Goal: Transaction & Acquisition: Purchase product/service

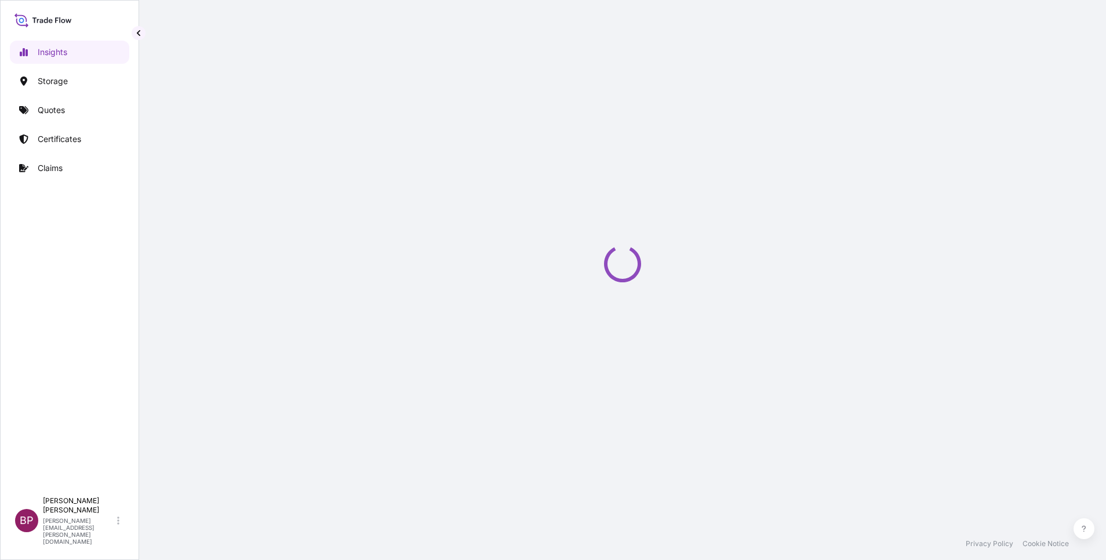
select select "2025"
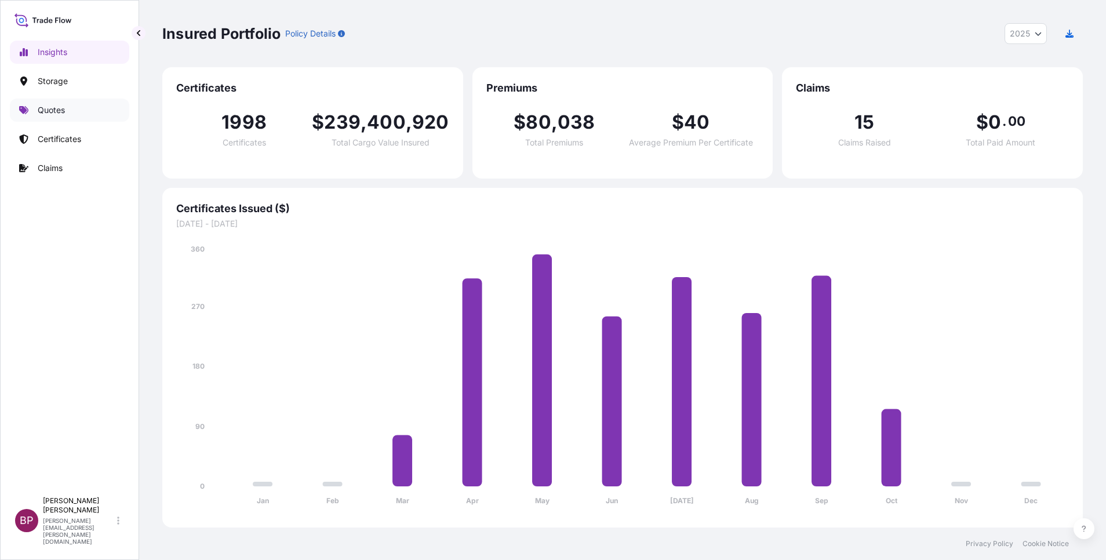
click at [56, 111] on p "Quotes" at bounding box center [51, 110] width 27 height 12
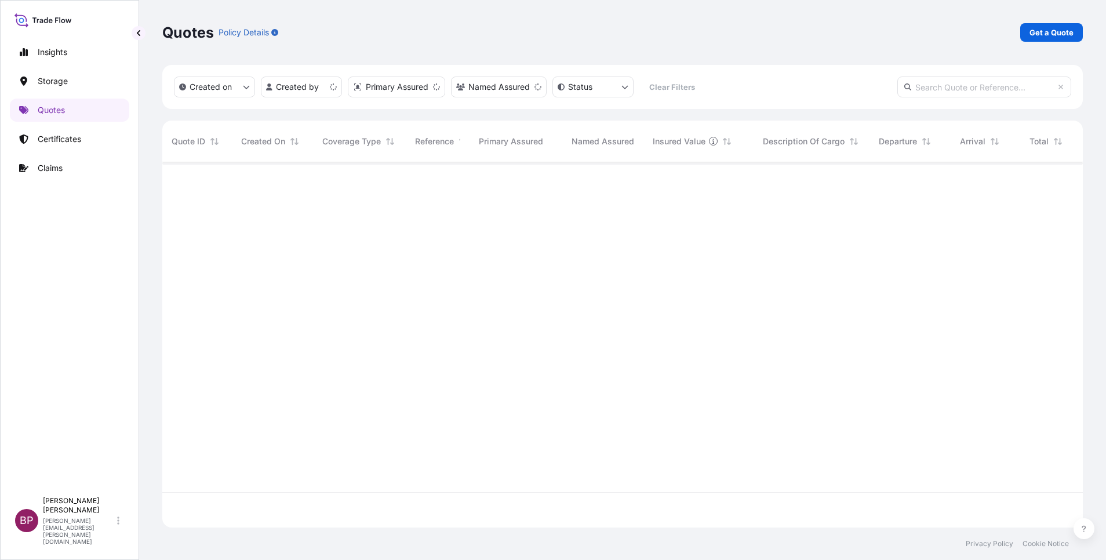
scroll to position [358, 907]
click at [1047, 31] on p "Get a Quote" at bounding box center [1051, 33] width 44 height 12
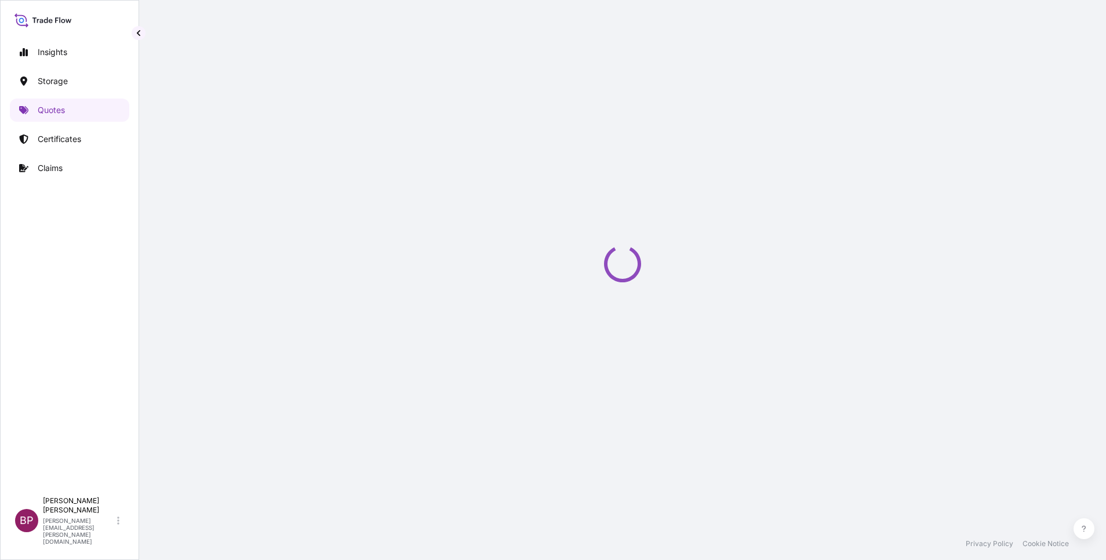
select select "Water"
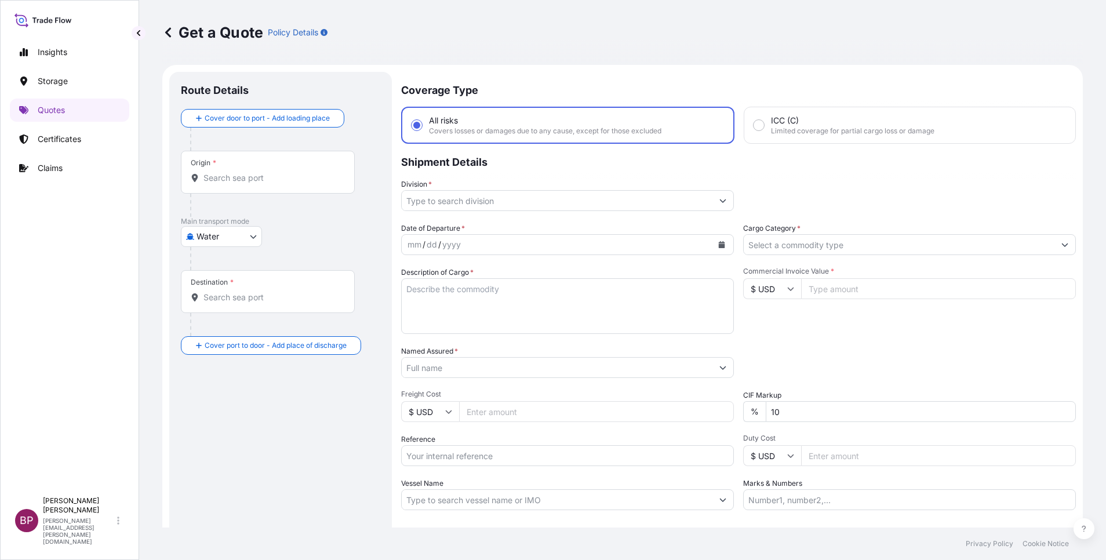
scroll to position [19, 0]
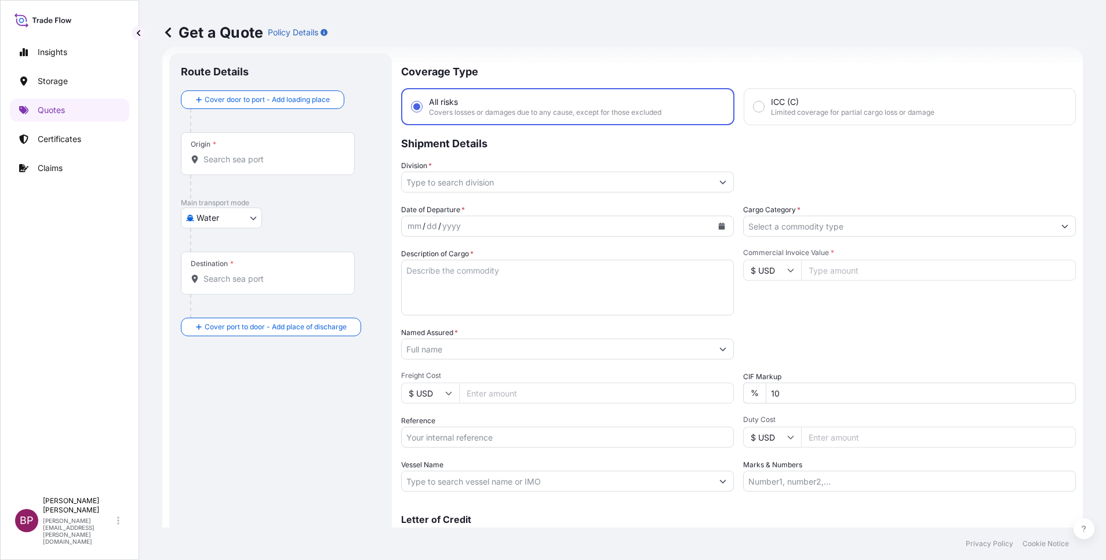
click at [460, 440] on input "Reference" at bounding box center [567, 436] width 333 height 21
paste input "SSLS3461"
type input "SSLS3461"
click at [496, 348] on input "Named Assured *" at bounding box center [557, 348] width 311 height 21
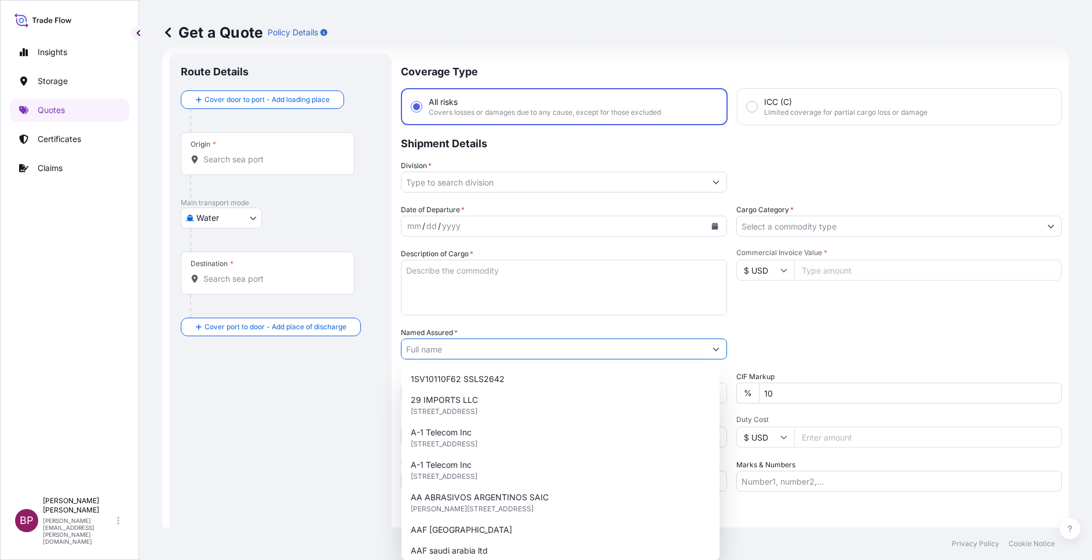
paste input "AAF Saudi Arabia Ltd"
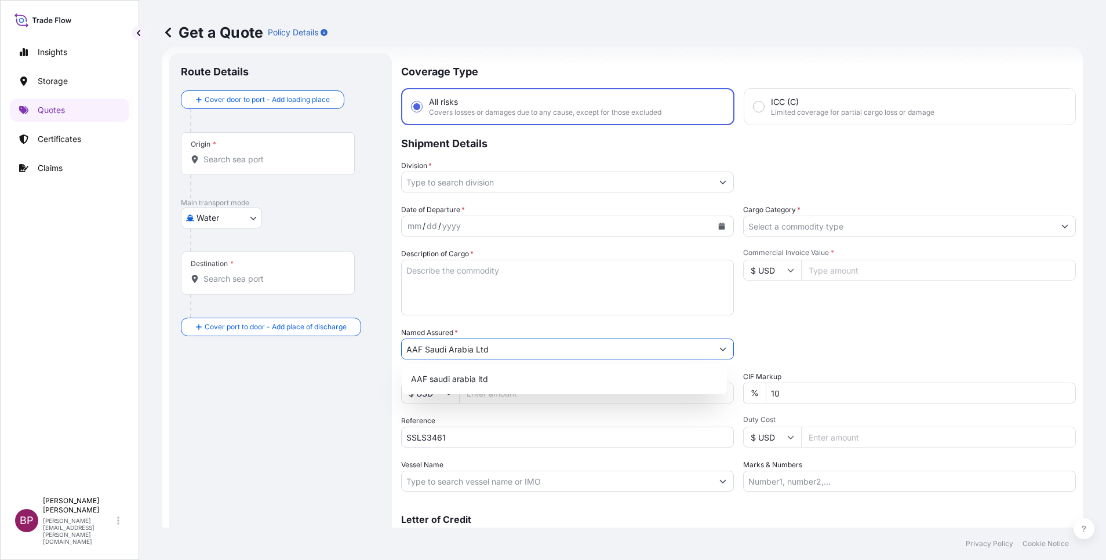
type input "AAF Saudi Arabia Ltd"
click at [558, 297] on textarea "Description of Cargo *" at bounding box center [567, 288] width 333 height 56
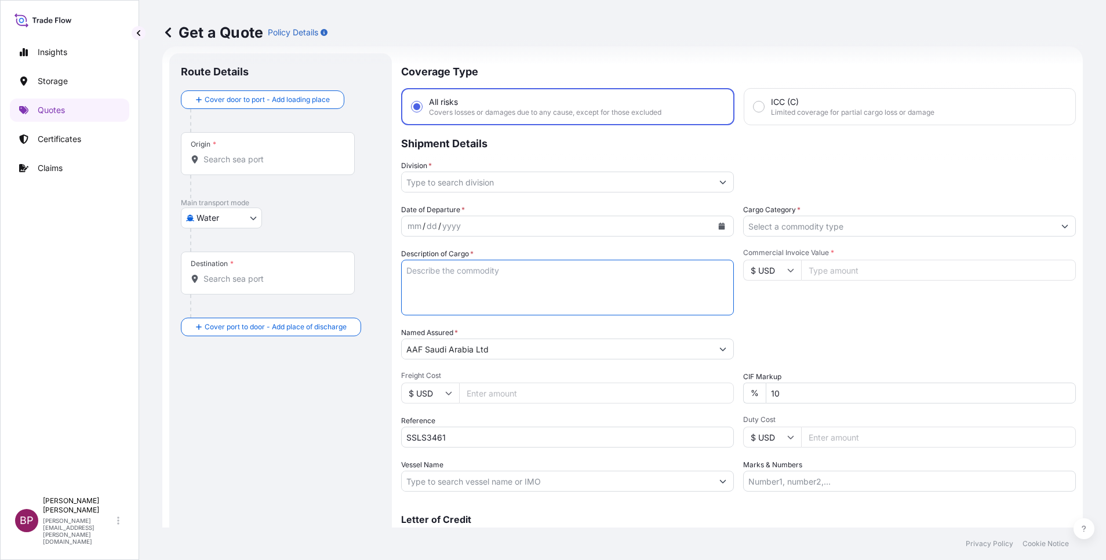
paste textarea "Parts"
type textarea "Parts"
click at [845, 271] on input "Commercial Invoice Value *" at bounding box center [938, 270] width 275 height 21
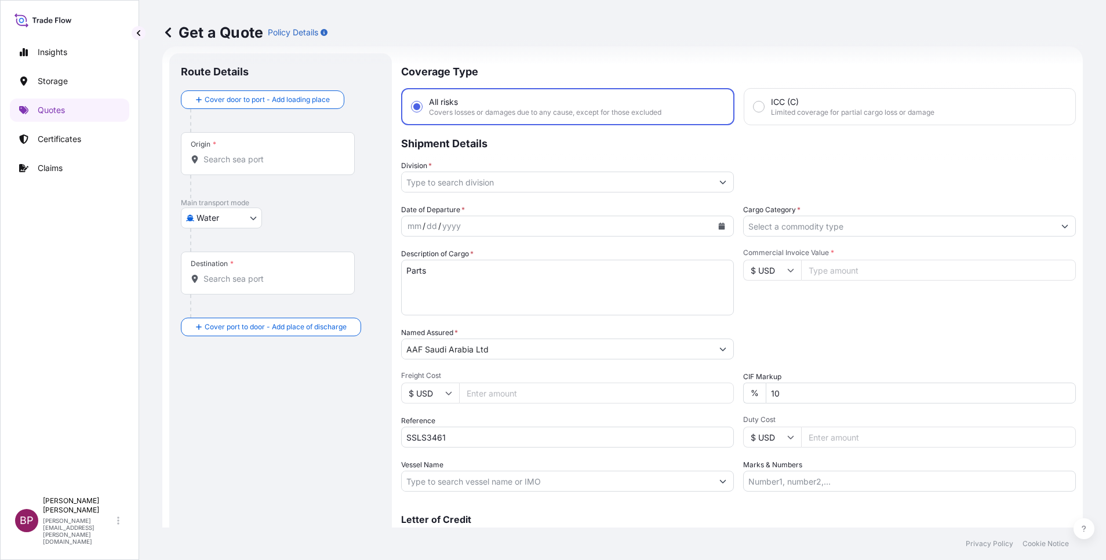
paste input "2394.6"
type input "2394.6"
drag, startPoint x: 680, startPoint y: 385, endPoint x: 650, endPoint y: 381, distance: 30.4
click at [655, 382] on div "Date of Departure * mm / dd / yyyy Cargo Category * Description of Cargo * Part…" at bounding box center [738, 347] width 675 height 287
type input "0"
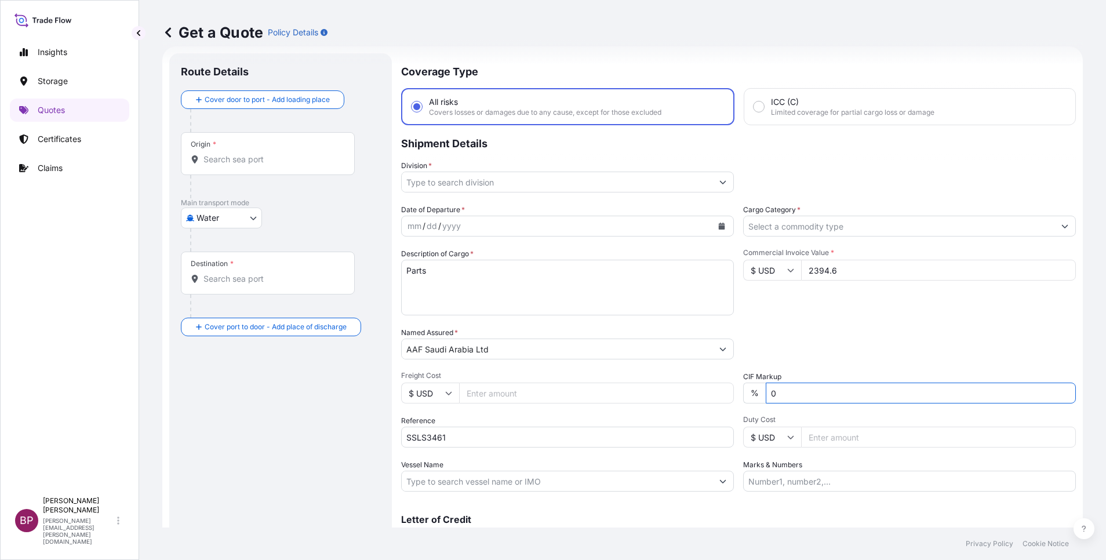
click at [1005, 224] on input "Cargo Category *" at bounding box center [898, 226] width 311 height 21
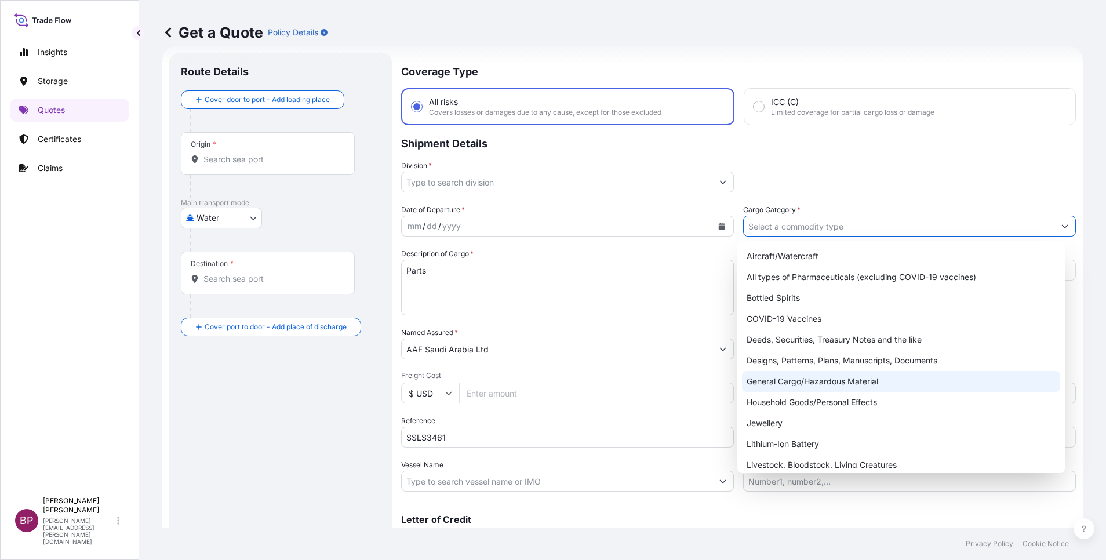
click at [826, 382] on div "General Cargo/Hazardous Material" at bounding box center [901, 381] width 318 height 21
type input "General Cargo/Hazardous Material"
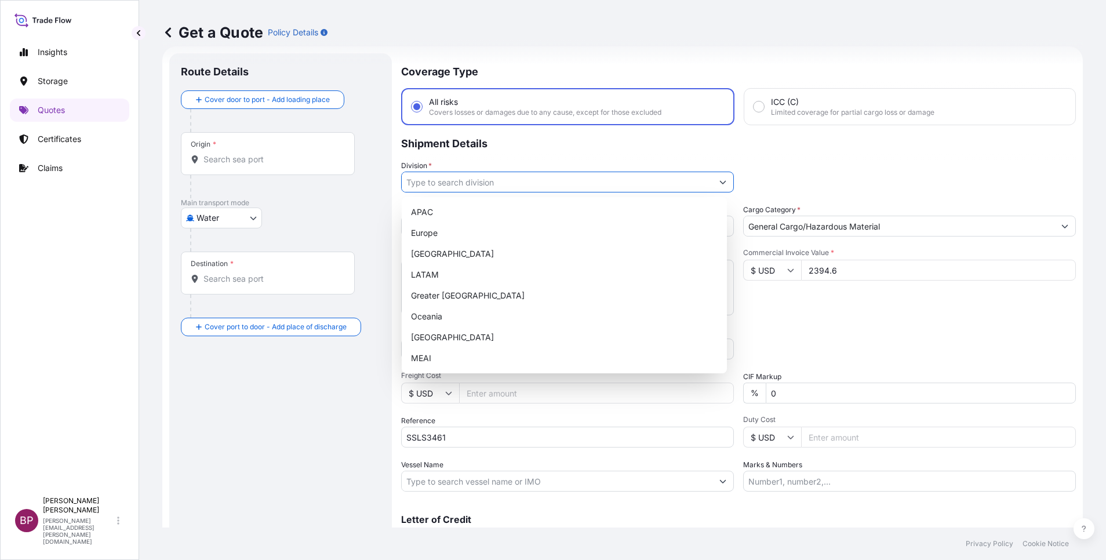
click at [719, 182] on icon "Show suggestions" at bounding box center [722, 181] width 7 height 7
click at [449, 358] on div "MEAI" at bounding box center [564, 358] width 316 height 21
type input "MEAI"
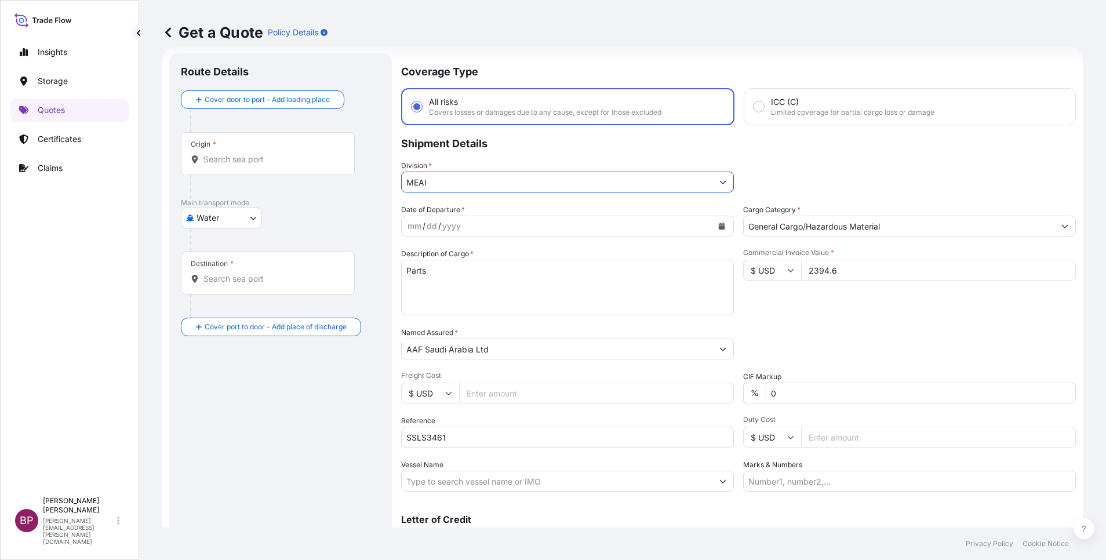
click at [719, 227] on icon "Calendar" at bounding box center [722, 226] width 6 height 7
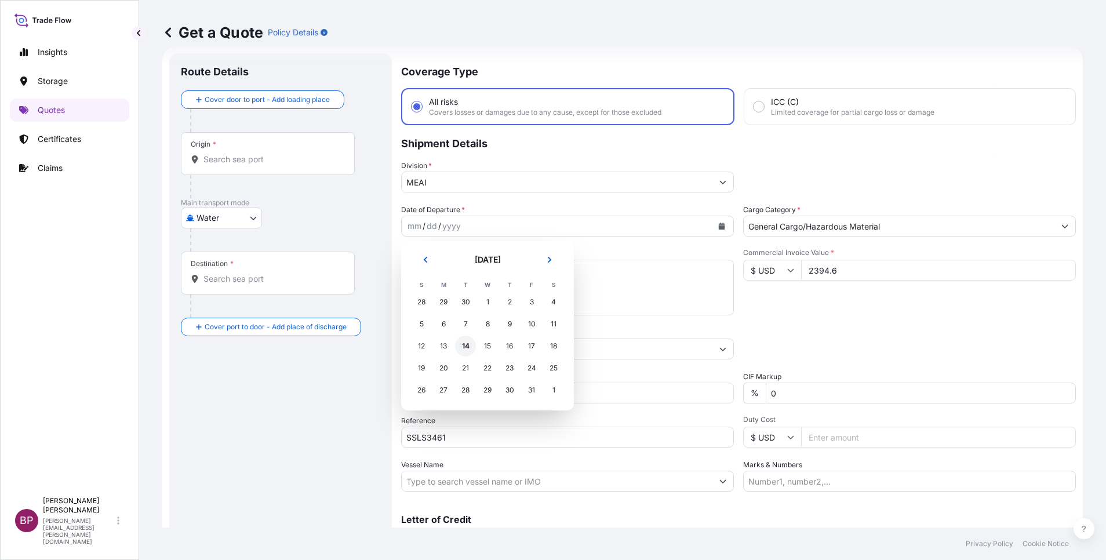
click at [462, 342] on div "14" at bounding box center [465, 346] width 21 height 21
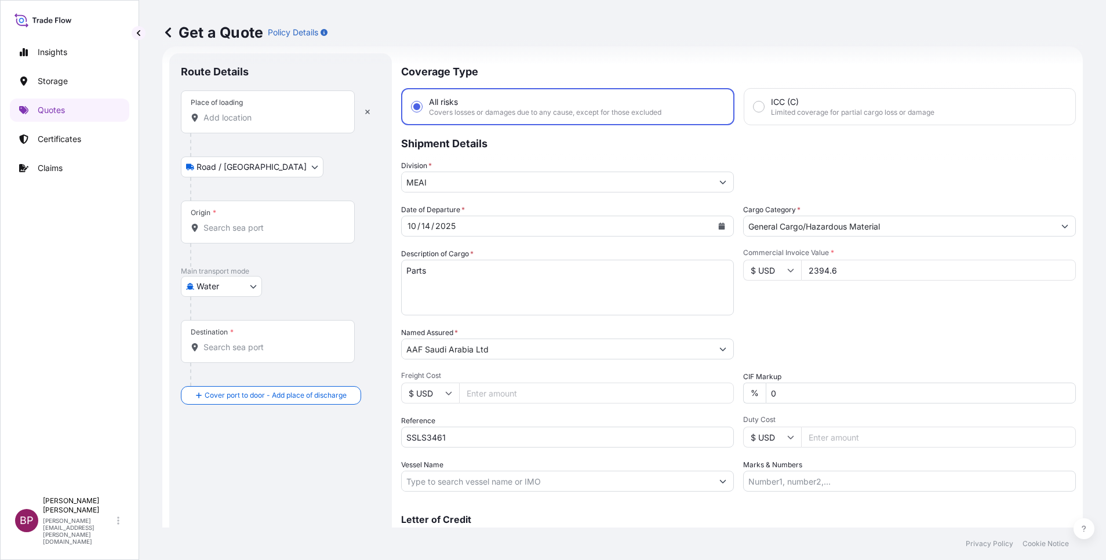
click at [252, 116] on input "Place of loading" at bounding box center [271, 118] width 137 height 12
paste input "Savannah"
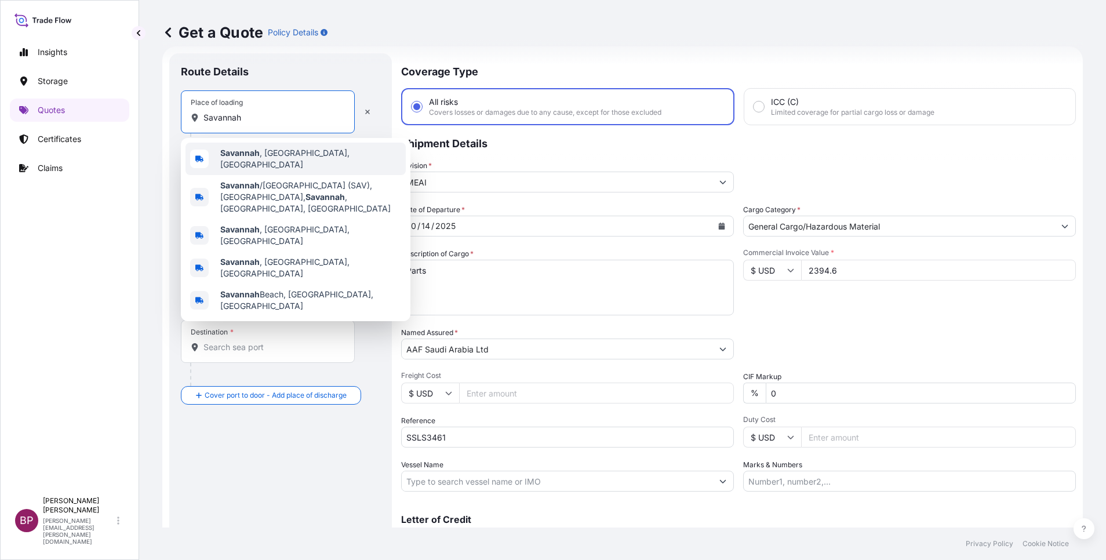
click at [269, 161] on span "[GEOGRAPHIC_DATA] , [GEOGRAPHIC_DATA], [GEOGRAPHIC_DATA]" at bounding box center [310, 158] width 181 height 23
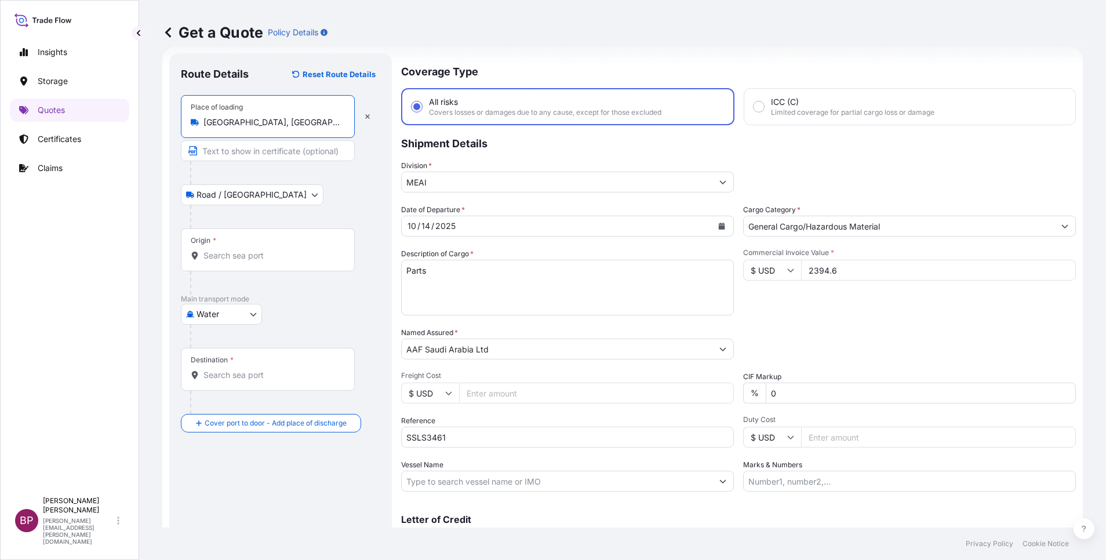
type input "[GEOGRAPHIC_DATA], [GEOGRAPHIC_DATA], [GEOGRAPHIC_DATA]"
click at [239, 256] on input "Origin *" at bounding box center [271, 256] width 137 height 12
paste input "Savannah"
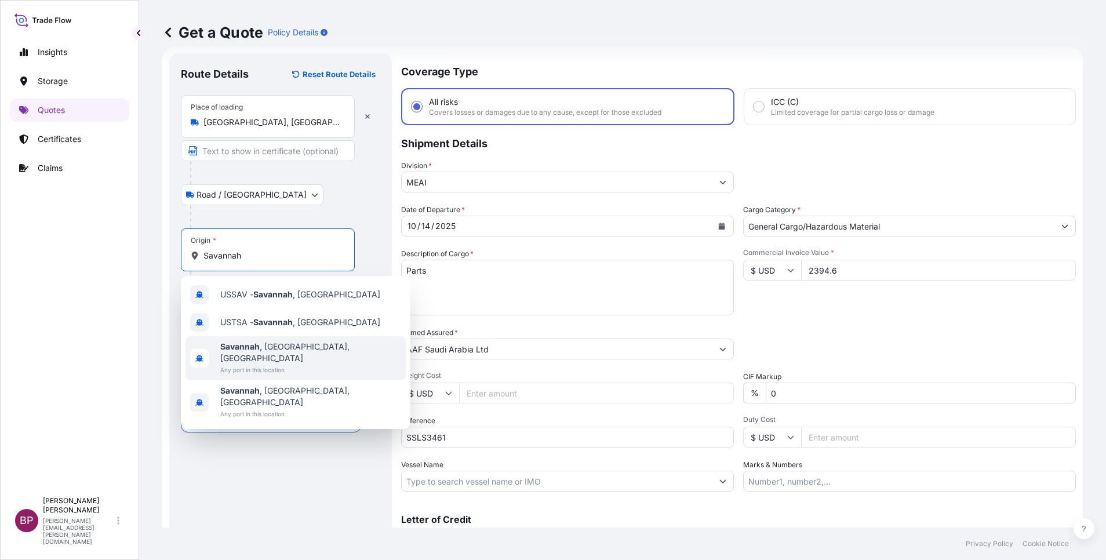
click at [275, 349] on span "[GEOGRAPHIC_DATA] , [GEOGRAPHIC_DATA], [GEOGRAPHIC_DATA]" at bounding box center [310, 352] width 181 height 23
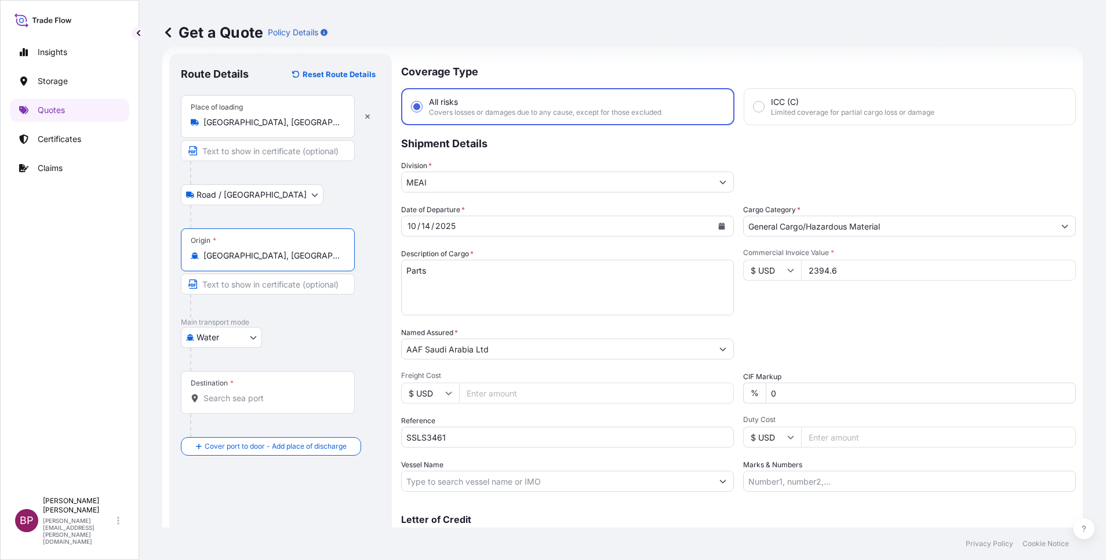
type input "[GEOGRAPHIC_DATA], [GEOGRAPHIC_DATA], [GEOGRAPHIC_DATA]"
click at [243, 404] on div "Destination *" at bounding box center [268, 392] width 174 height 43
click at [243, 404] on input "Destination *" at bounding box center [271, 398] width 137 height 12
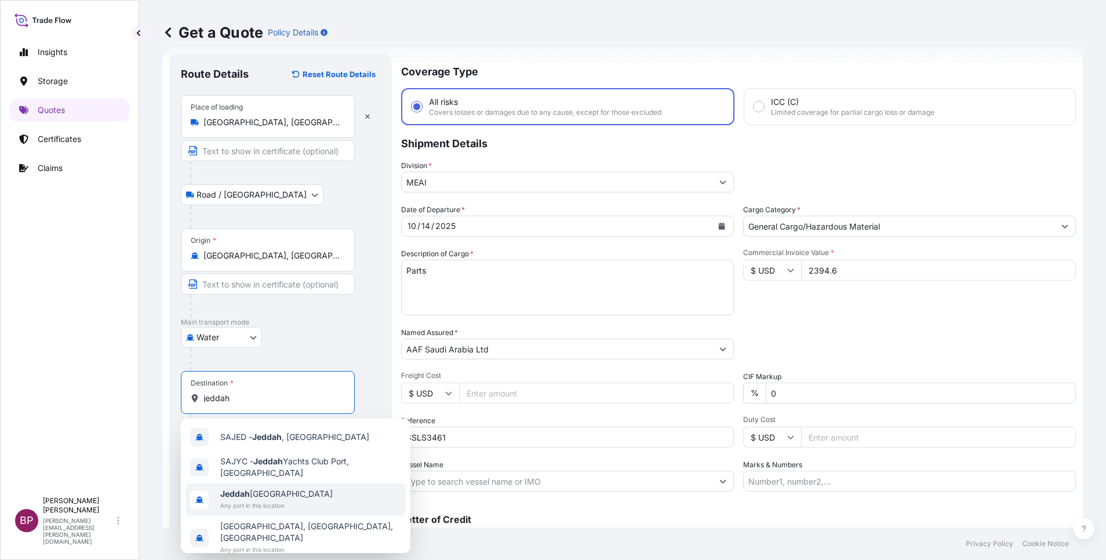
click at [304, 505] on div "[GEOGRAPHIC_DATA] [GEOGRAPHIC_DATA] Any port in this location" at bounding box center [295, 499] width 220 height 32
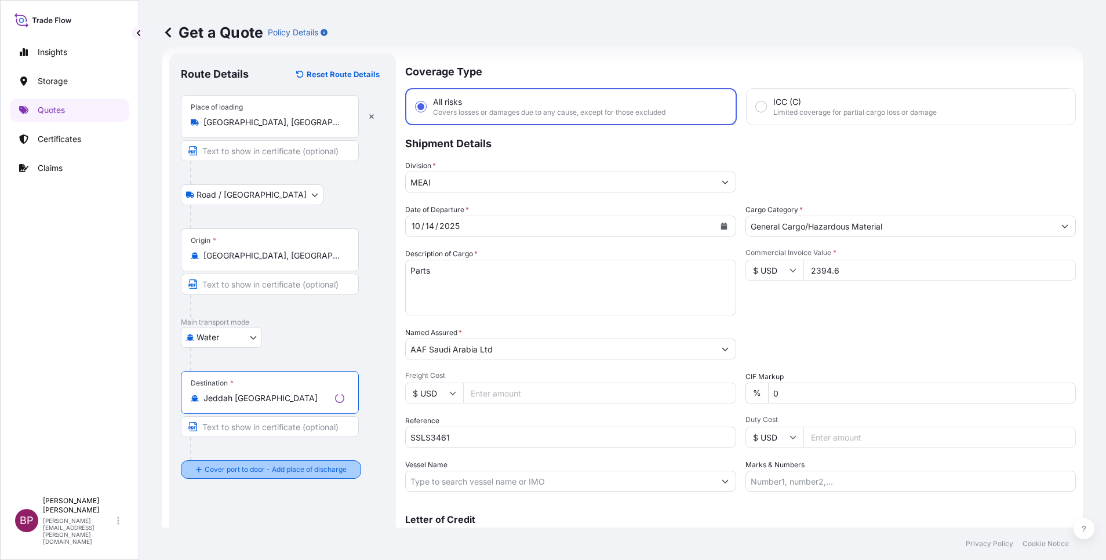
type input "Jeddah [GEOGRAPHIC_DATA]"
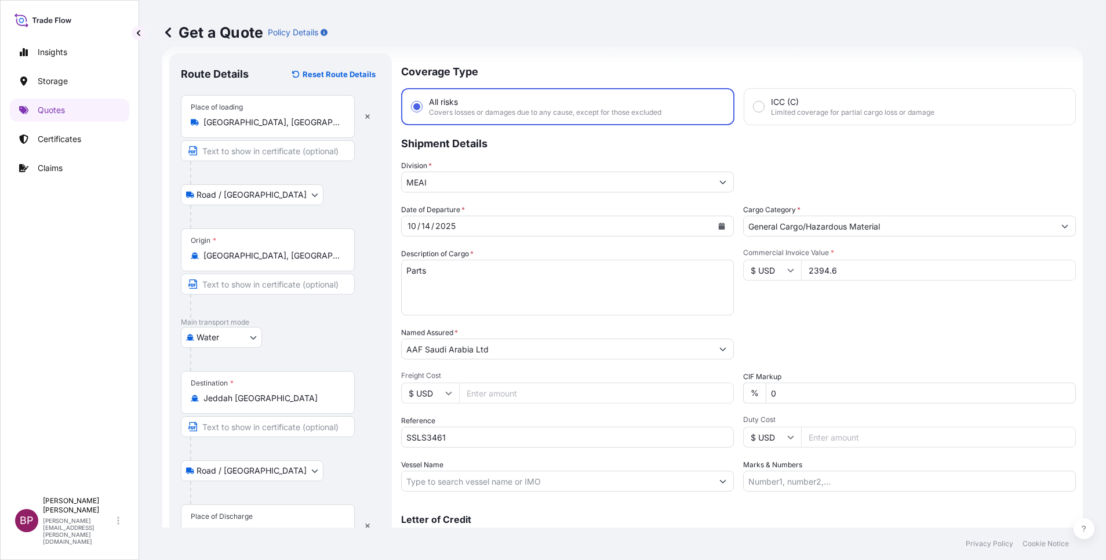
click at [264, 523] on div "Place of Discharge" at bounding box center [268, 525] width 174 height 43
click at [264, 526] on input "Place of Discharge" at bounding box center [271, 532] width 137 height 12
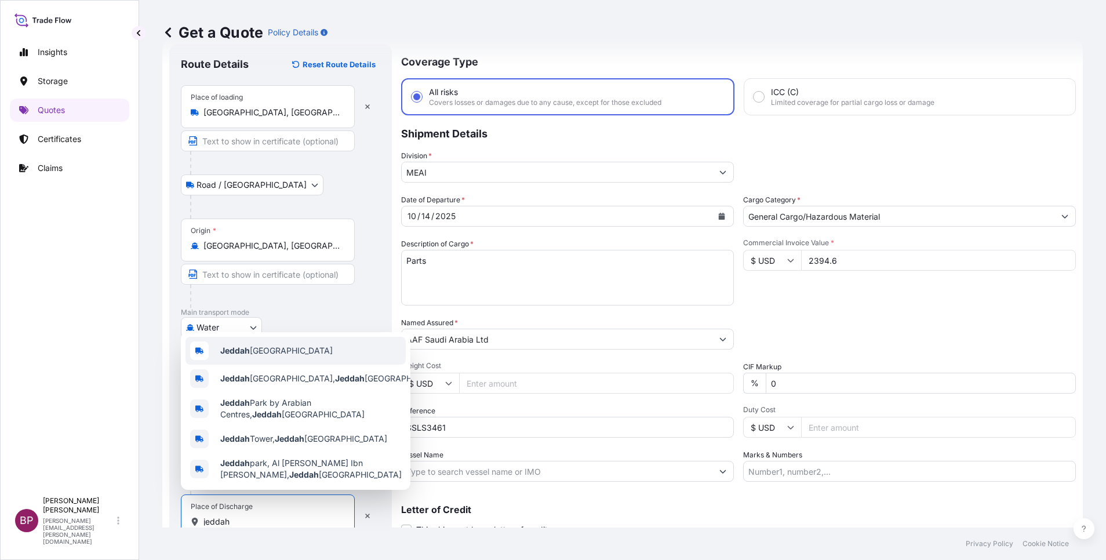
click at [293, 345] on span "Jeddah [GEOGRAPHIC_DATA]" at bounding box center [276, 351] width 112 height 12
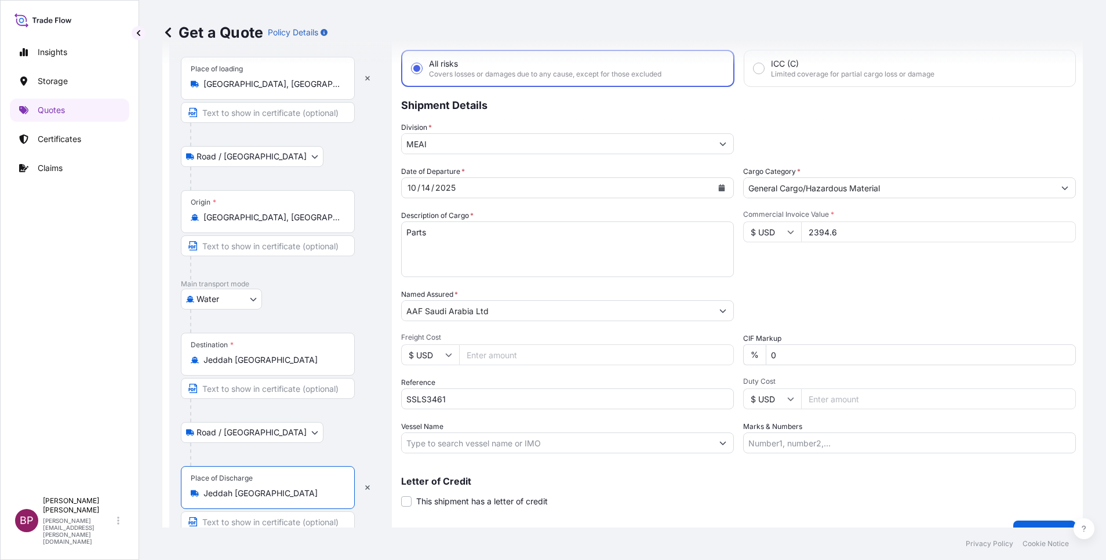
scroll to position [80, 0]
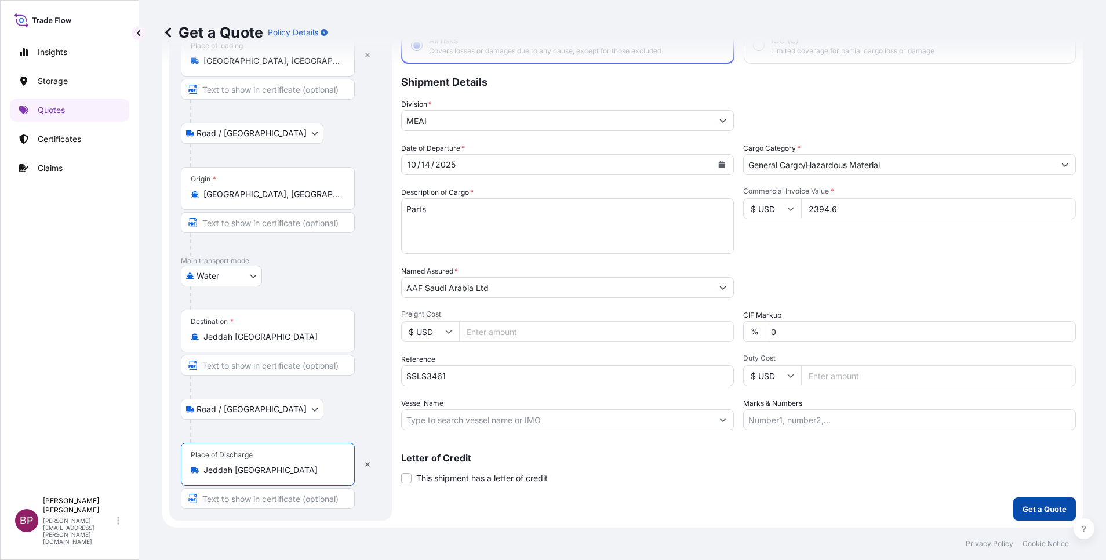
type input "Jeddah [GEOGRAPHIC_DATA]"
click at [1022, 504] on p "Get a Quote" at bounding box center [1044, 509] width 44 height 12
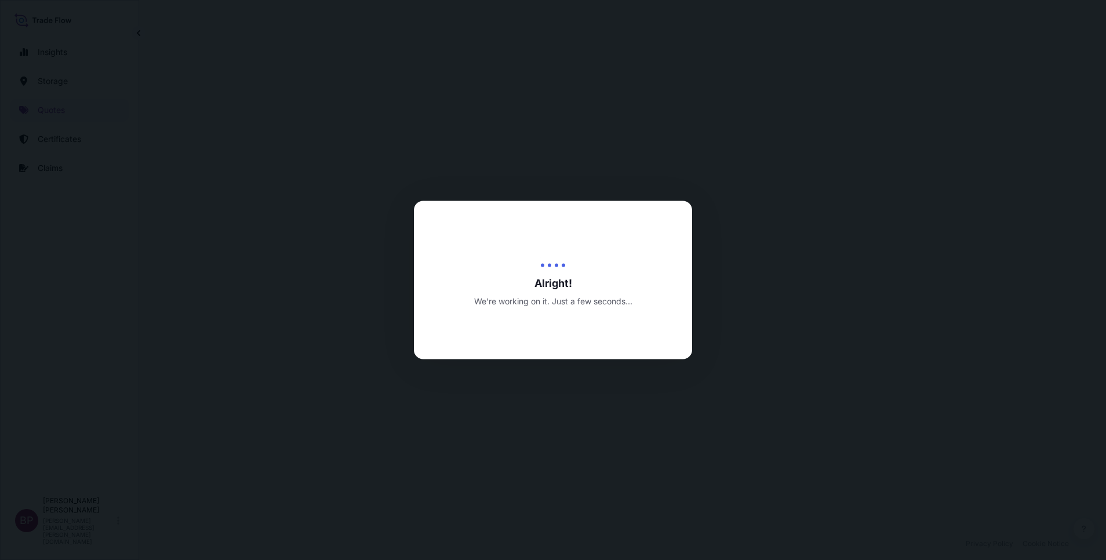
select select "Road / [GEOGRAPHIC_DATA]"
select select "Water"
select select "Road / [GEOGRAPHIC_DATA]"
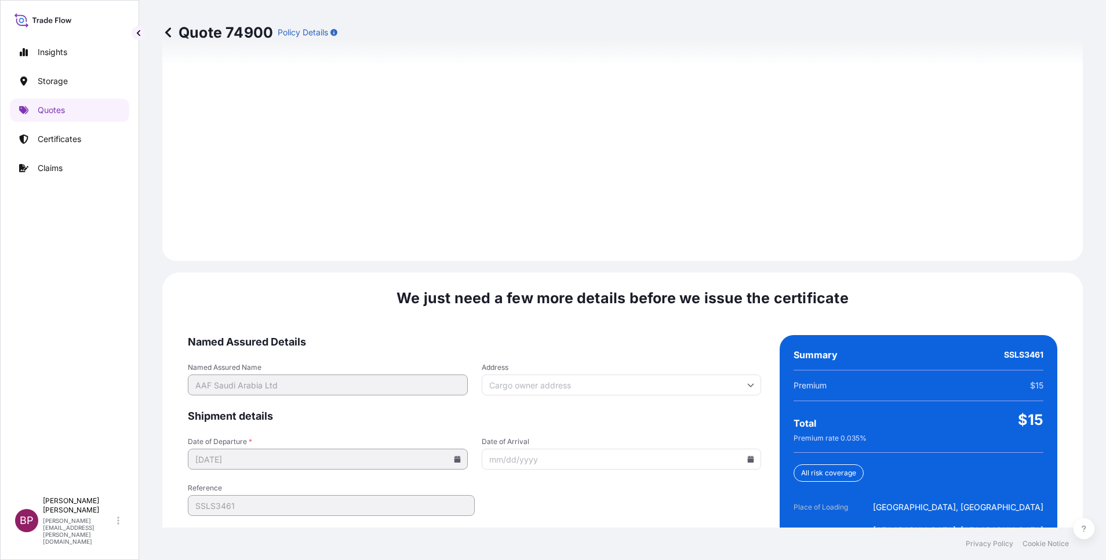
scroll to position [1718, 0]
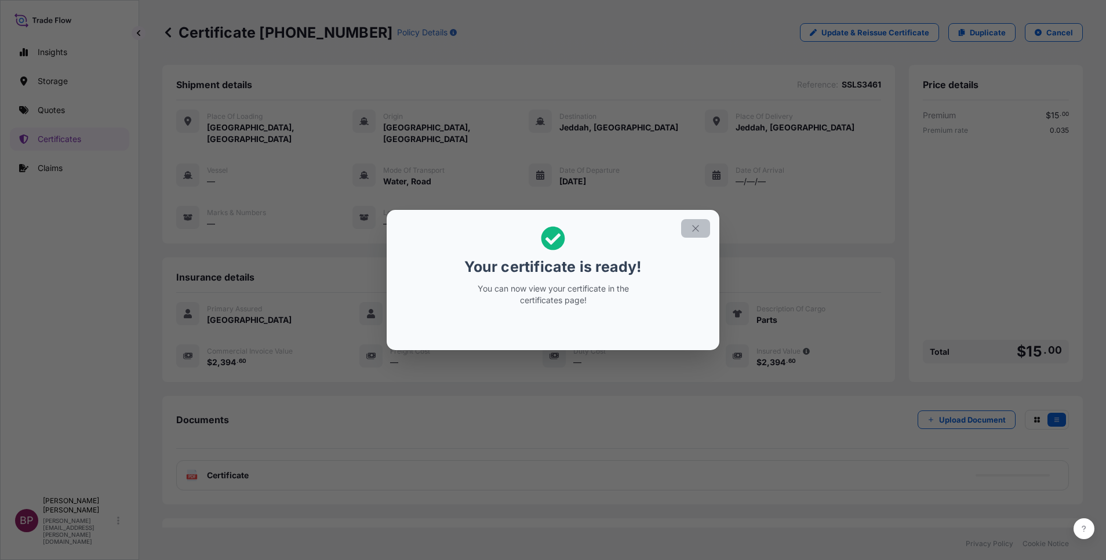
click at [693, 234] on button "button" at bounding box center [695, 228] width 29 height 19
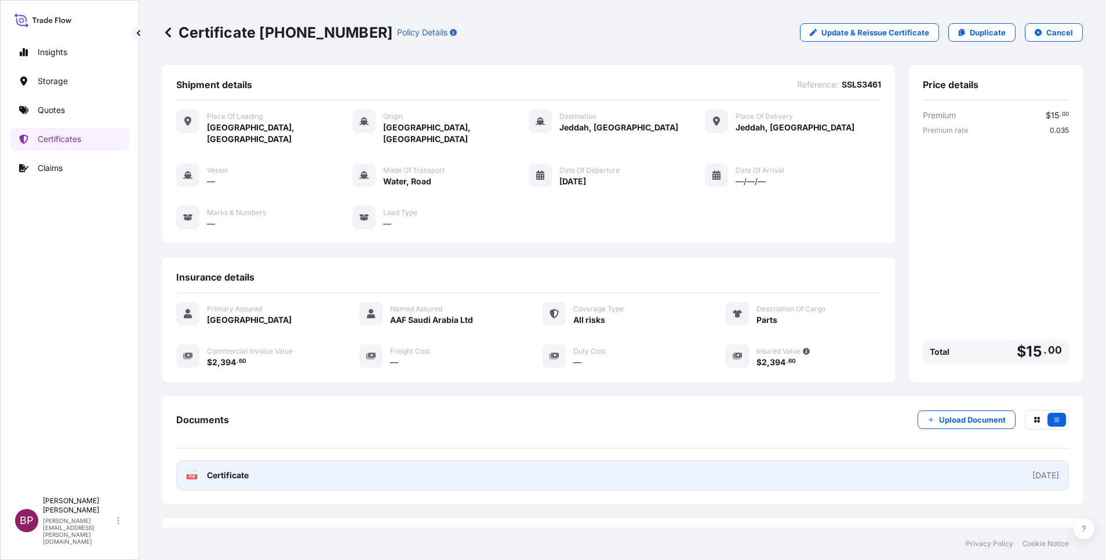
click at [238, 469] on span "Certificate" at bounding box center [228, 475] width 42 height 12
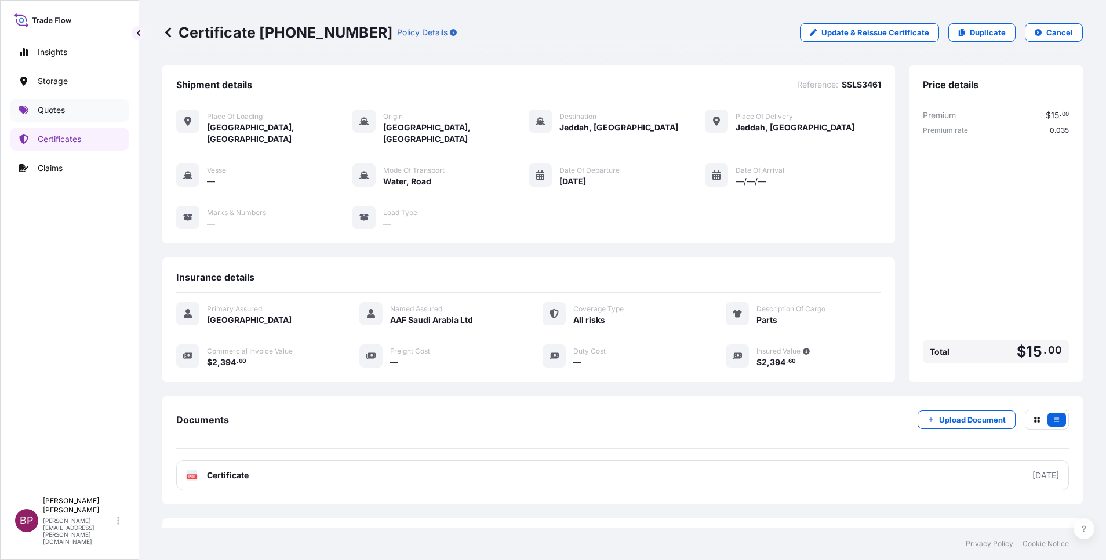
click at [65, 113] on link "Quotes" at bounding box center [69, 110] width 119 height 23
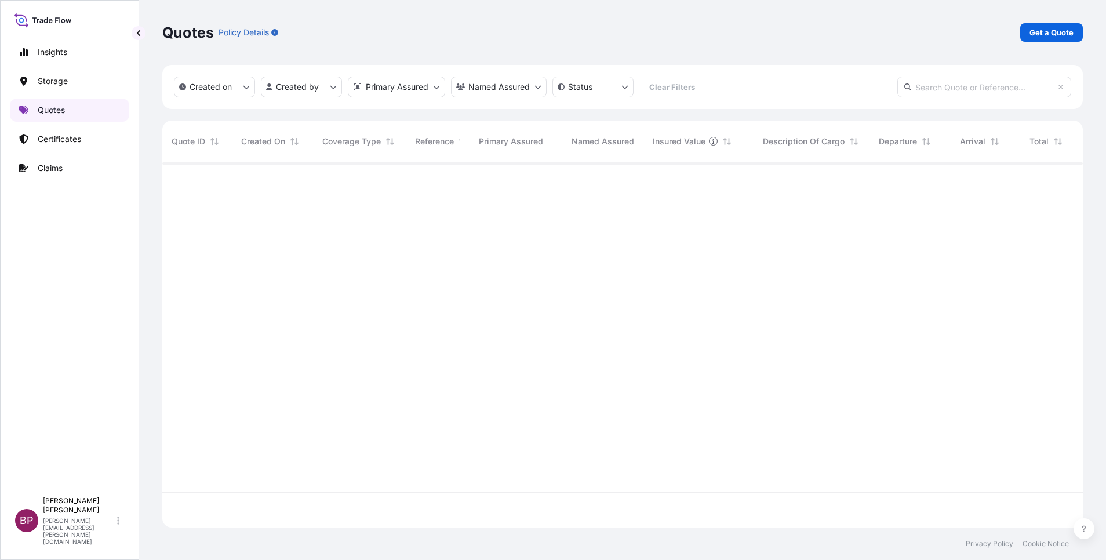
scroll to position [358, 907]
click at [1062, 24] on link "Get a Quote" at bounding box center [1051, 32] width 63 height 19
select select "Water"
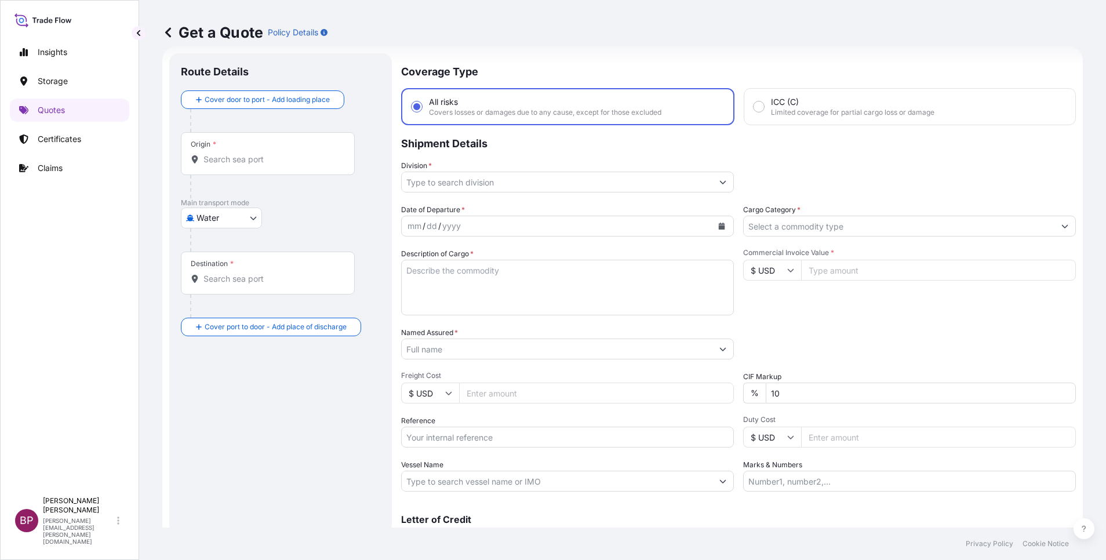
click at [515, 435] on input "Reference" at bounding box center [567, 436] width 333 height 21
paste input "B/L# MEDUO9133192 SSLS3457"
type input "B/L# MEDUO9133192 SSLS3457"
click at [495, 349] on input "Named Assured *" at bounding box center [557, 348] width 311 height 21
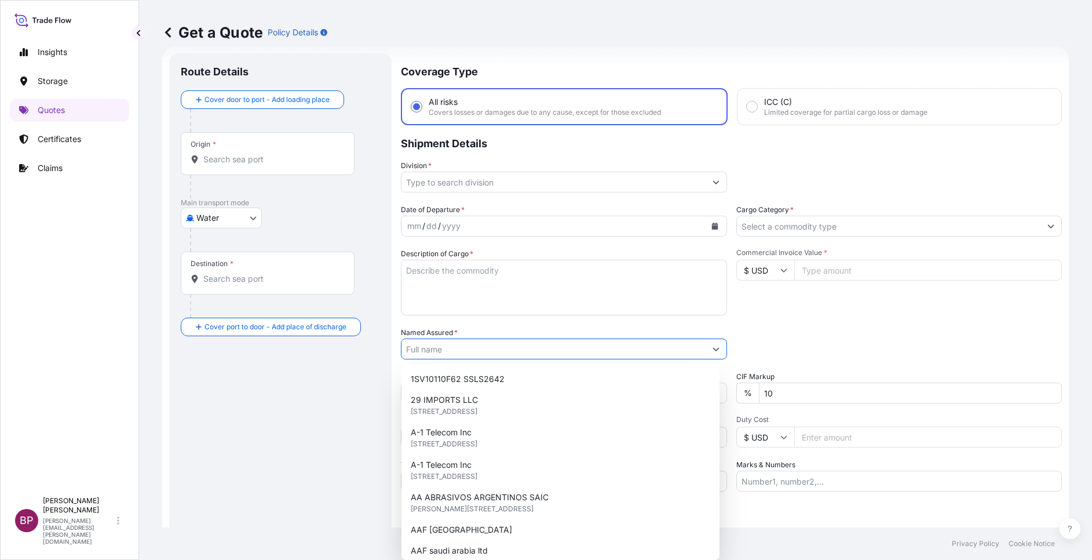
paste input "MAMA SAUCE FACTORY FOR FOOD INDUSTRIES"
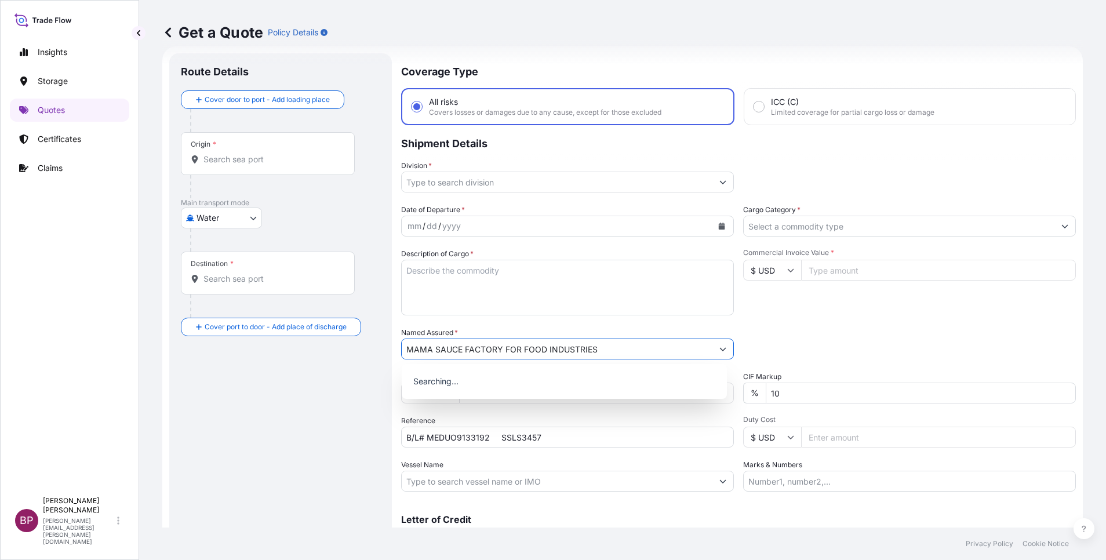
type input "MAMA SAUCE FACTORY FOR FOOD INDUSTRIES"
click at [468, 296] on textarea "Description of Cargo *" at bounding box center [567, 288] width 333 height 56
paste textarea "Modified Starch Resistamyl 343"
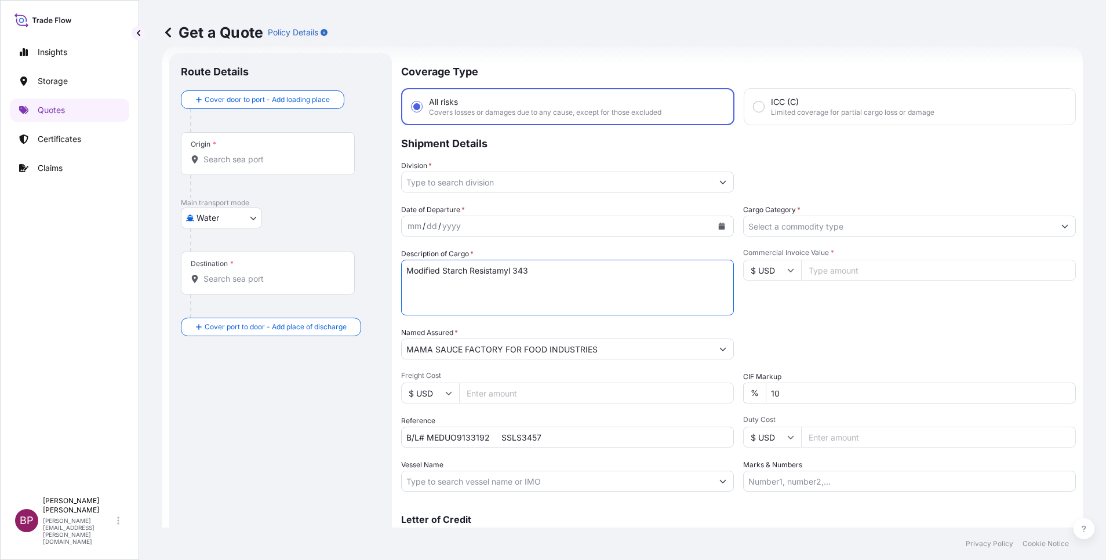
type textarea "Modified Starch Resistamyl 343"
click at [779, 268] on input "$ USD" at bounding box center [772, 270] width 58 height 21
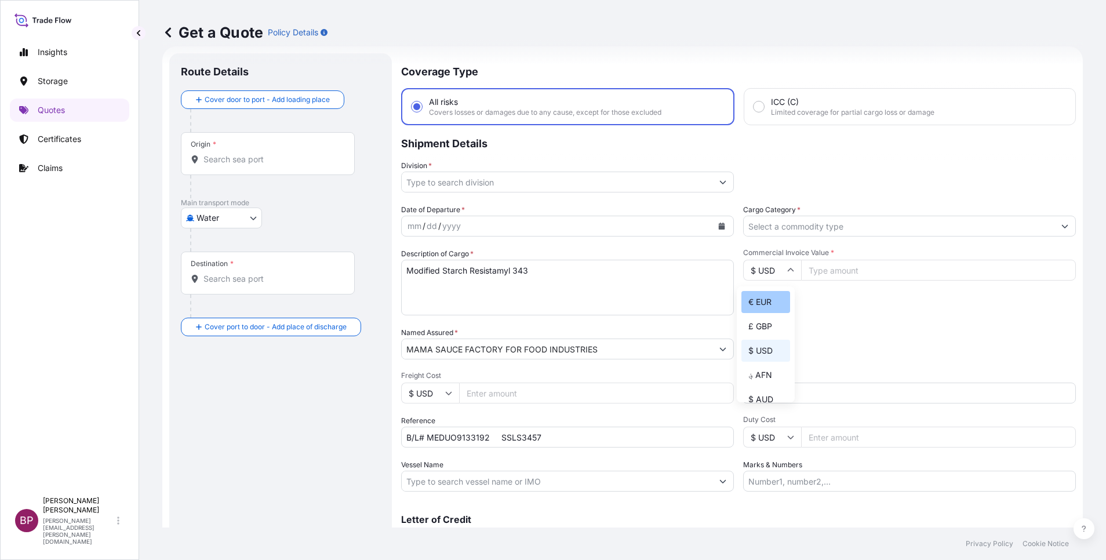
click at [767, 313] on div "€ EUR" at bounding box center [765, 302] width 49 height 22
type input "€ EUR"
drag, startPoint x: 882, startPoint y: 271, endPoint x: 885, endPoint y: 291, distance: 20.6
click at [883, 271] on input "Commercial Invoice Value *" at bounding box center [938, 270] width 275 height 21
paste input "64350.00"
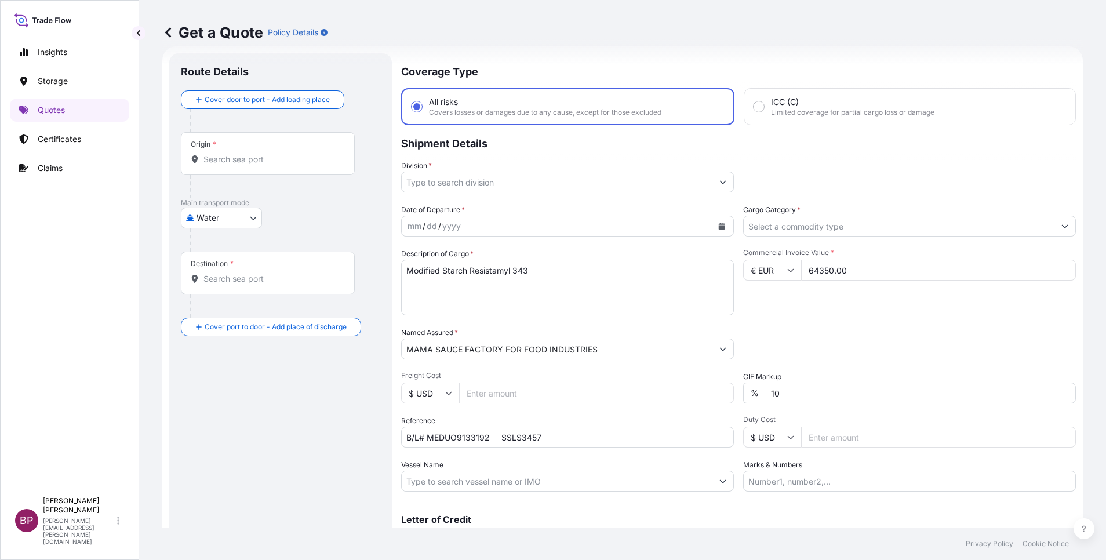
type input "64350.00"
drag, startPoint x: 808, startPoint y: 392, endPoint x: 662, endPoint y: 388, distance: 145.5
click at [653, 388] on div "Date of Departure * mm / dd / yyyy Cargo Category * Description of Cargo * Modi…" at bounding box center [738, 347] width 675 height 287
type input "0"
click at [719, 227] on icon "Calendar" at bounding box center [722, 226] width 6 height 7
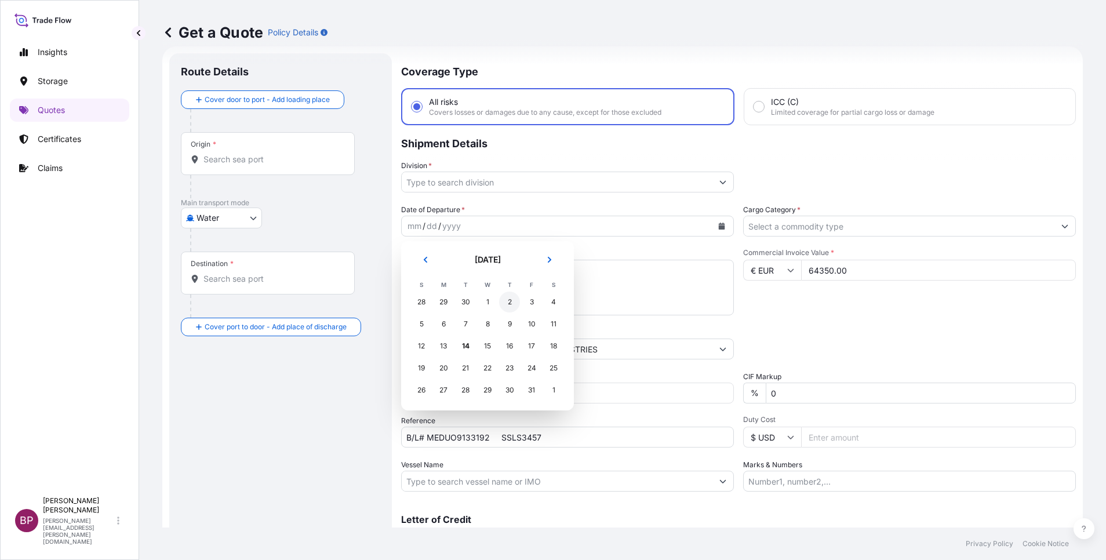
click at [506, 302] on div "2" at bounding box center [509, 301] width 21 height 21
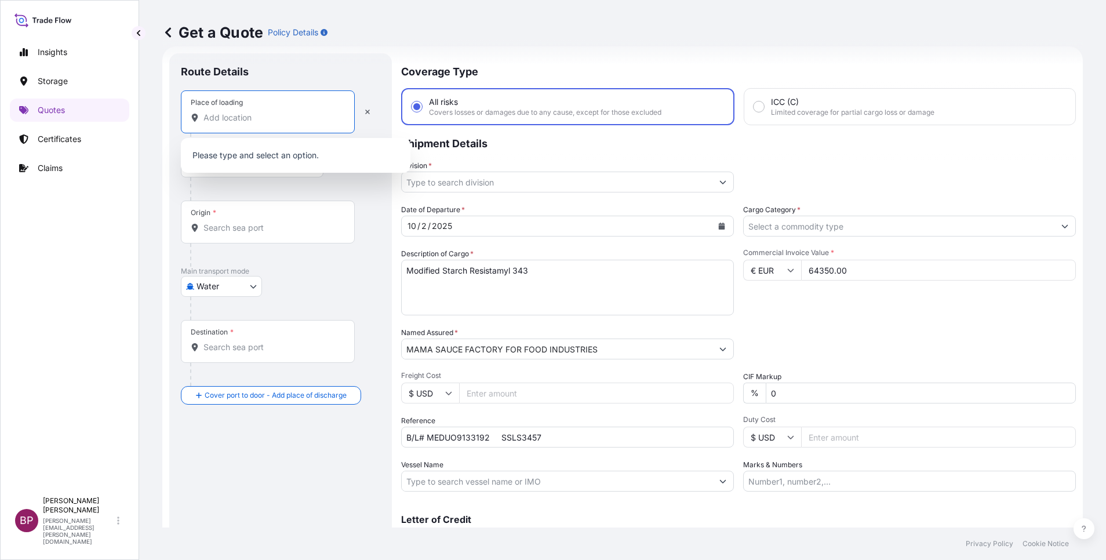
click at [240, 118] on input "Place of loading" at bounding box center [271, 118] width 137 height 12
paste input "[GEOGRAPHIC_DATA]"
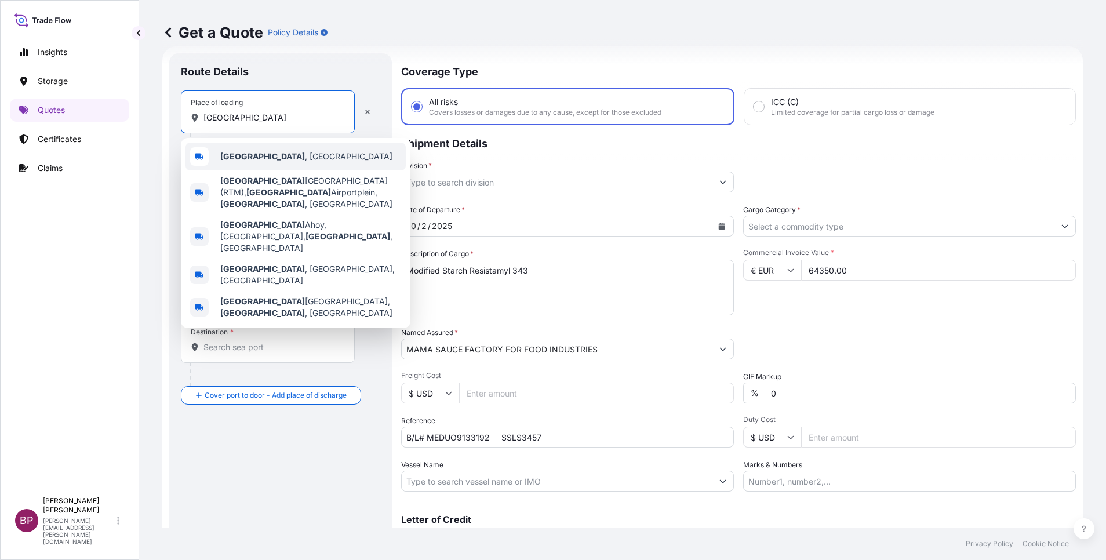
click at [299, 157] on span "[GEOGRAPHIC_DATA] , [GEOGRAPHIC_DATA]" at bounding box center [306, 157] width 172 height 12
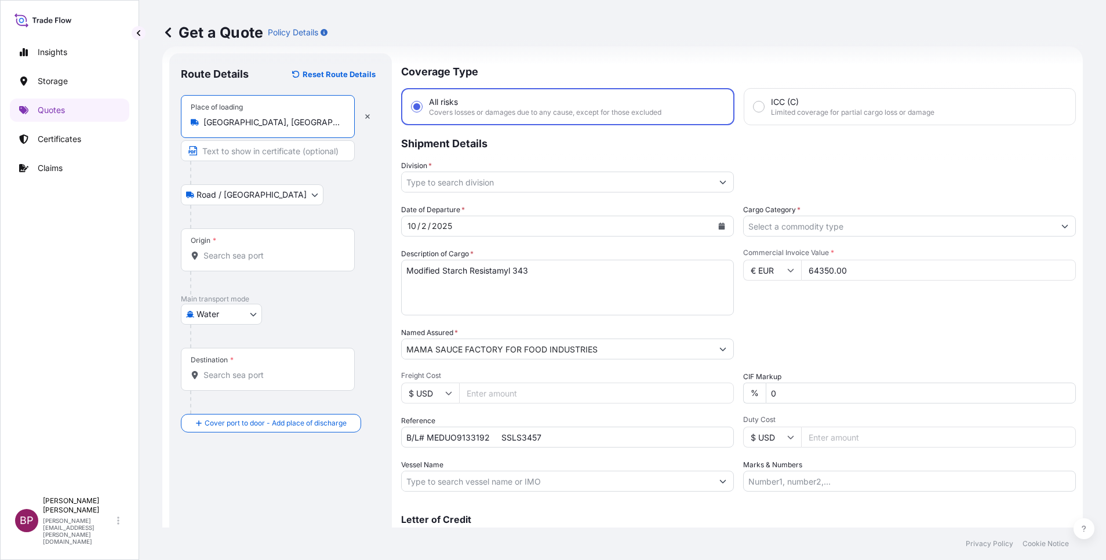
type input "[GEOGRAPHIC_DATA], [GEOGRAPHIC_DATA]"
click at [285, 256] on input "Origin *" at bounding box center [271, 256] width 137 height 12
paste input "[GEOGRAPHIC_DATA]"
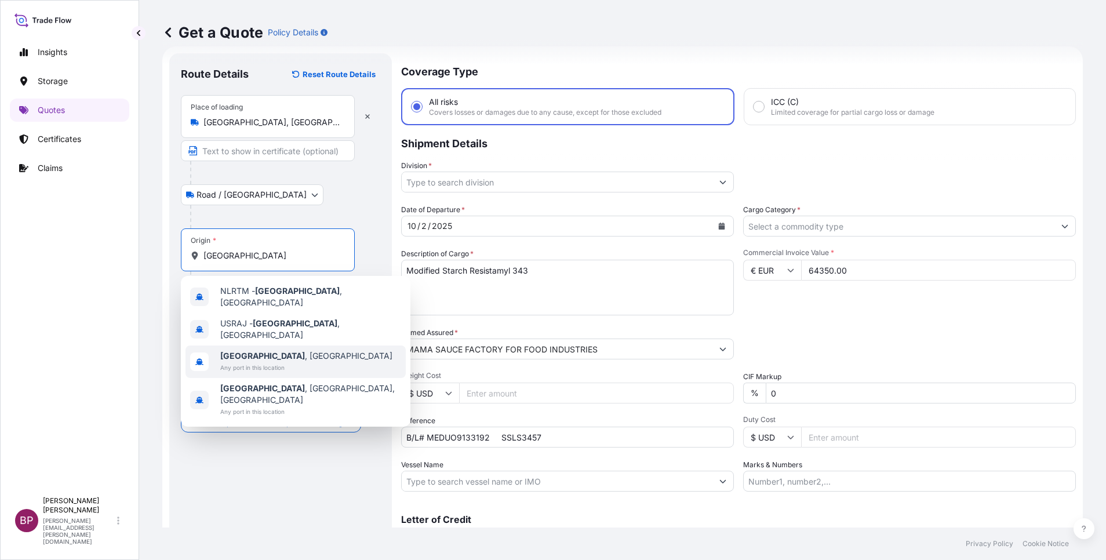
click at [294, 350] on span "[GEOGRAPHIC_DATA] , [GEOGRAPHIC_DATA]" at bounding box center [306, 356] width 172 height 12
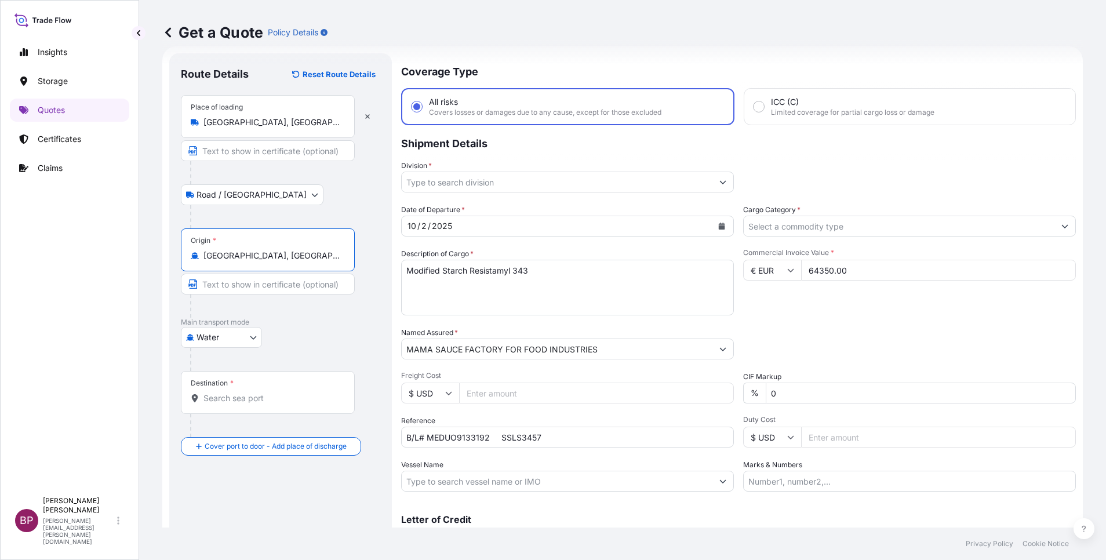
type input "[GEOGRAPHIC_DATA], [GEOGRAPHIC_DATA]"
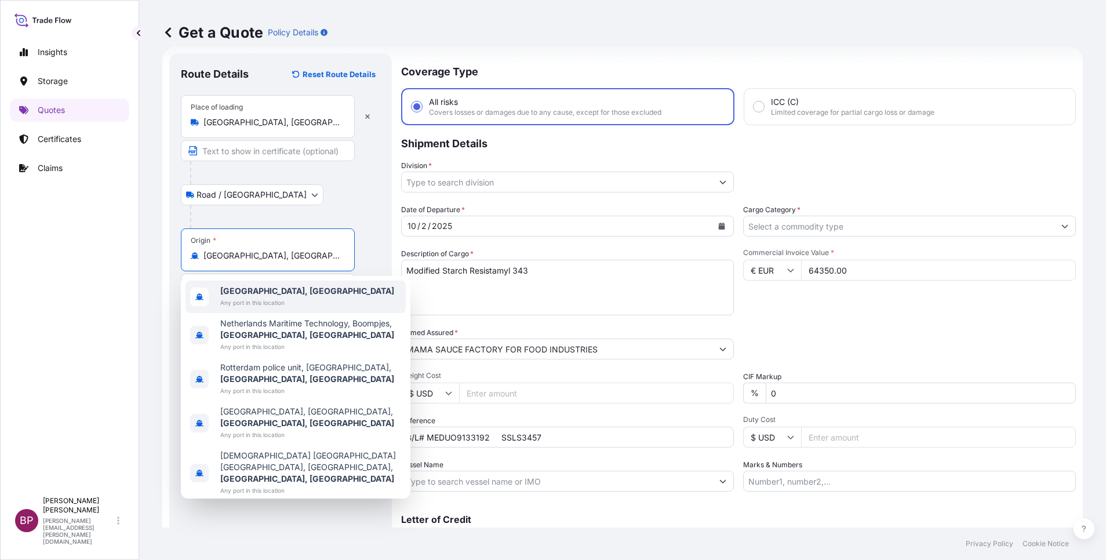
click at [315, 290] on div "[GEOGRAPHIC_DATA], [GEOGRAPHIC_DATA] Any port in this location" at bounding box center [295, 296] width 220 height 32
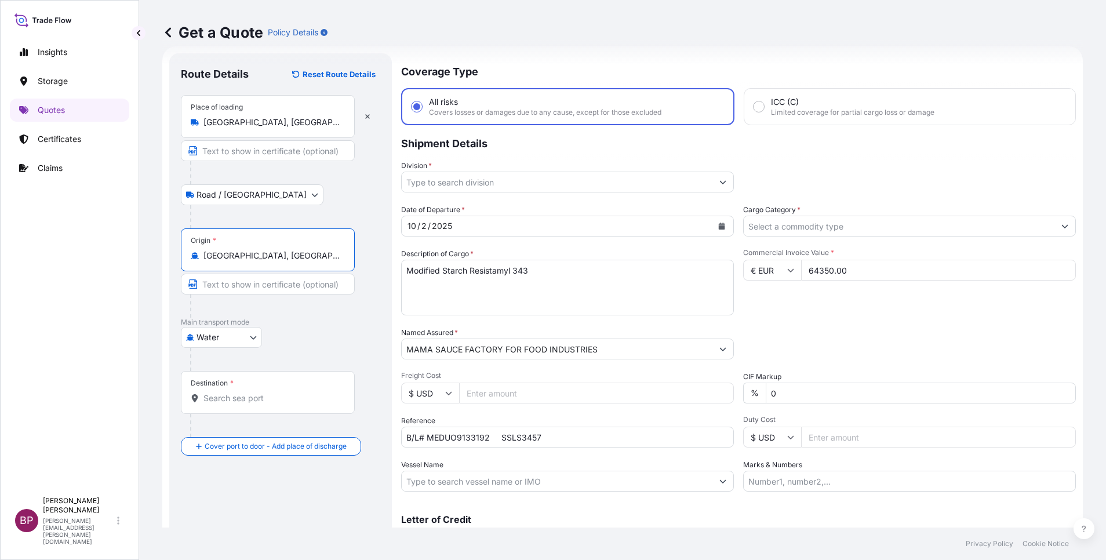
click at [252, 401] on input "Destination *" at bounding box center [271, 398] width 137 height 12
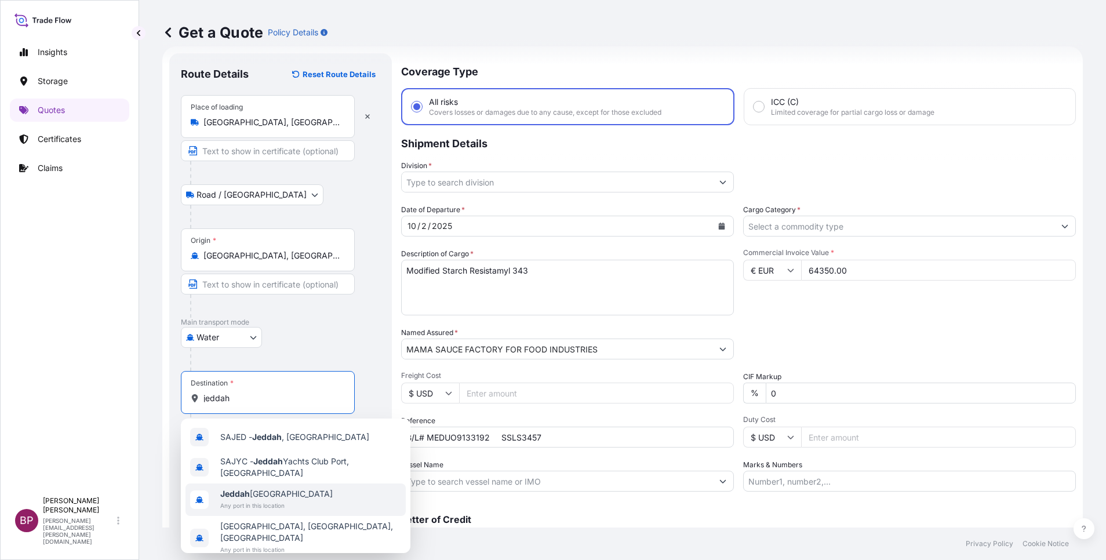
click at [285, 495] on span "Jeddah [GEOGRAPHIC_DATA]" at bounding box center [276, 494] width 112 height 12
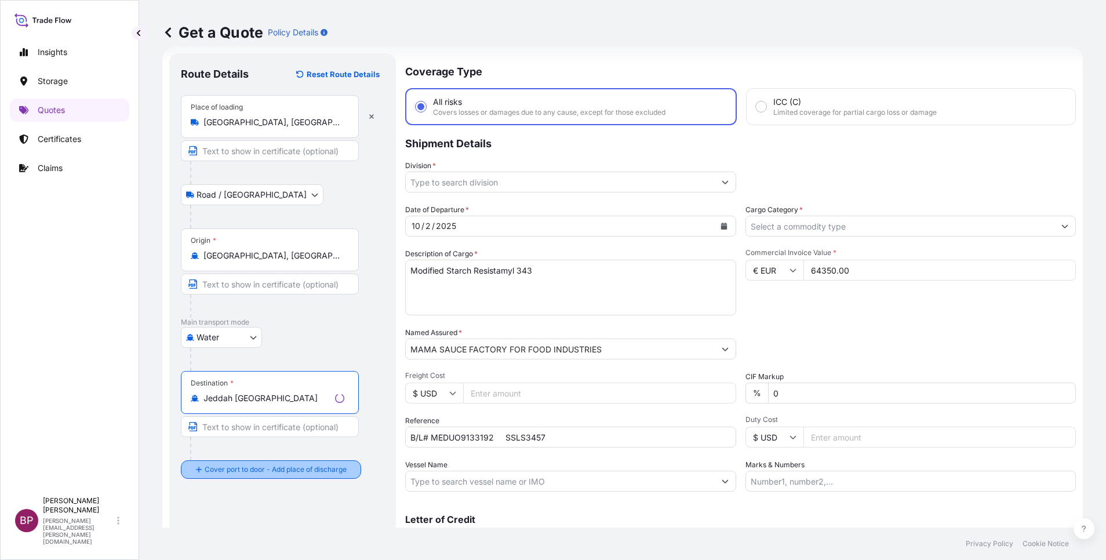
type input "Jeddah [GEOGRAPHIC_DATA]"
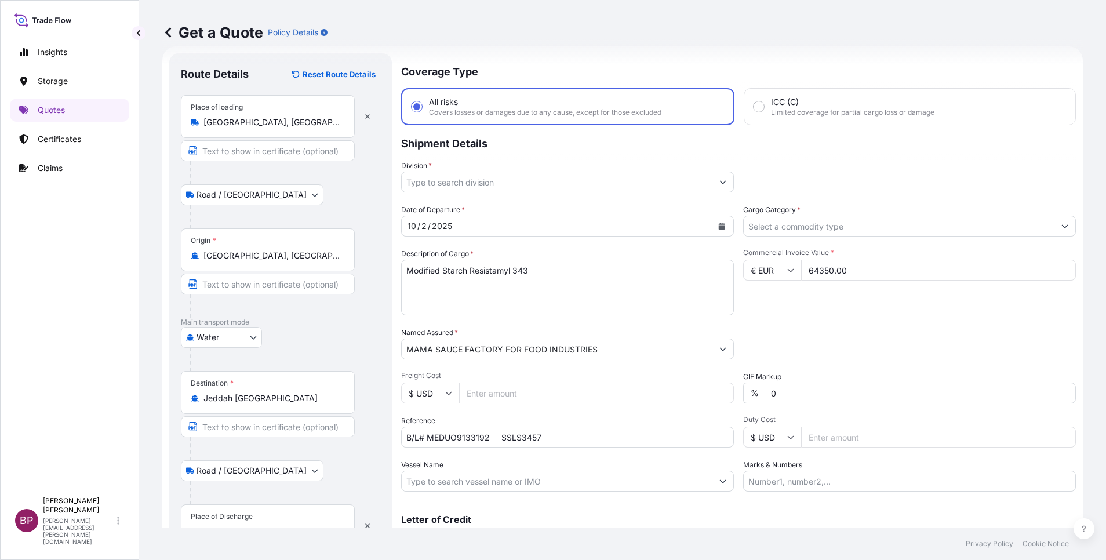
click at [253, 519] on div "Place of Discharge" at bounding box center [268, 525] width 174 height 43
click at [253, 526] on input "Place of Discharge" at bounding box center [271, 532] width 137 height 12
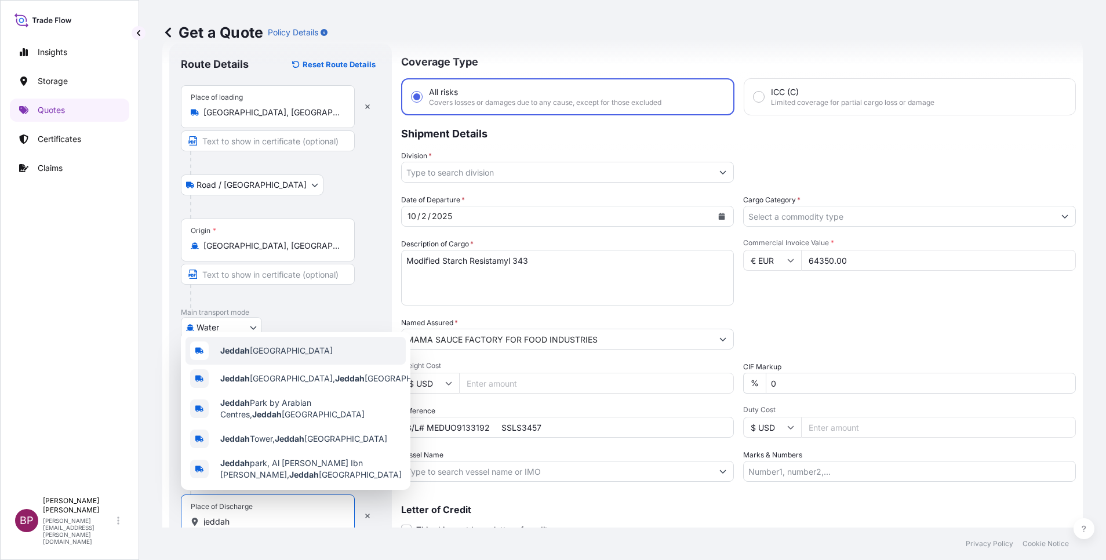
click at [267, 351] on span "Jeddah [GEOGRAPHIC_DATA]" at bounding box center [276, 351] width 112 height 12
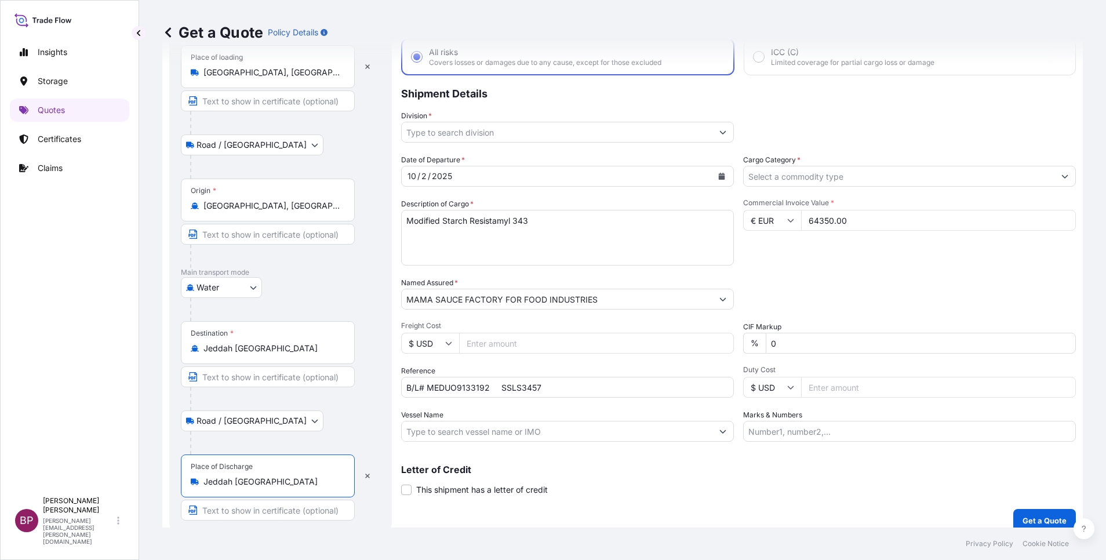
scroll to position [80, 0]
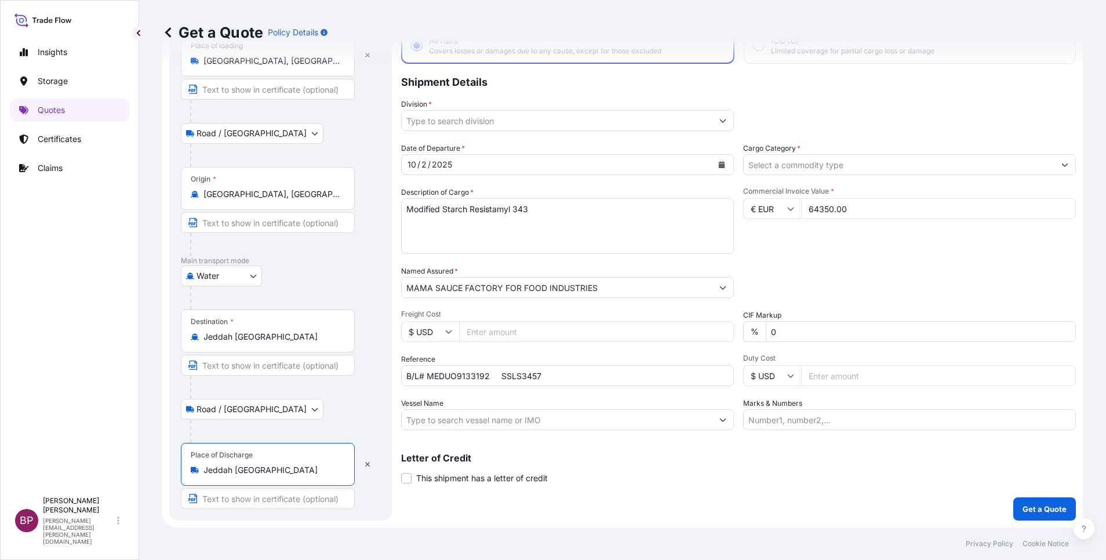
type input "Jeddah [GEOGRAPHIC_DATA]"
click at [1054, 163] on button "Show suggestions" at bounding box center [1064, 164] width 21 height 21
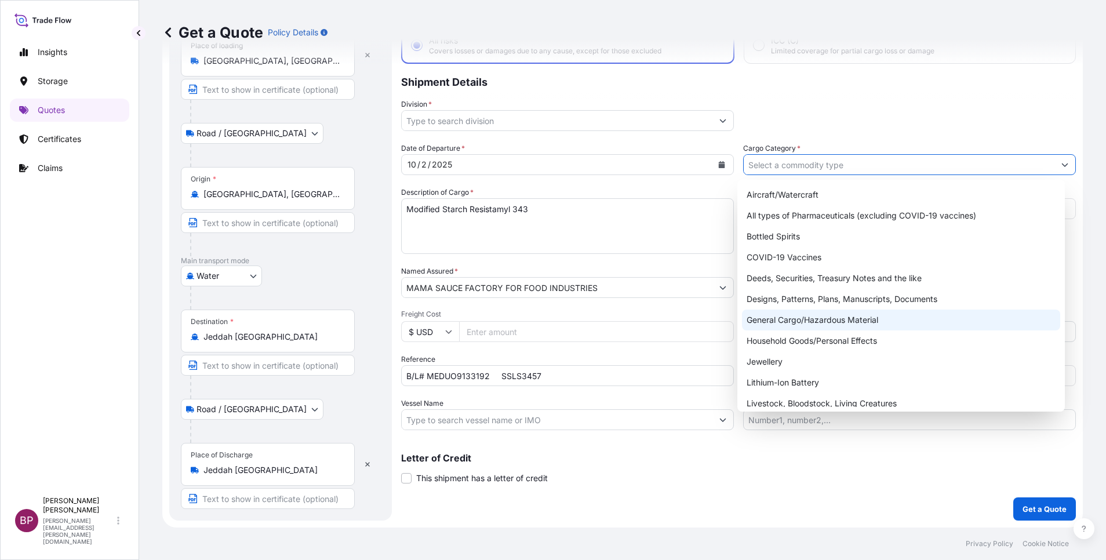
click at [822, 311] on div "General Cargo/Hazardous Material" at bounding box center [901, 319] width 318 height 21
type input "General Cargo/Hazardous Material"
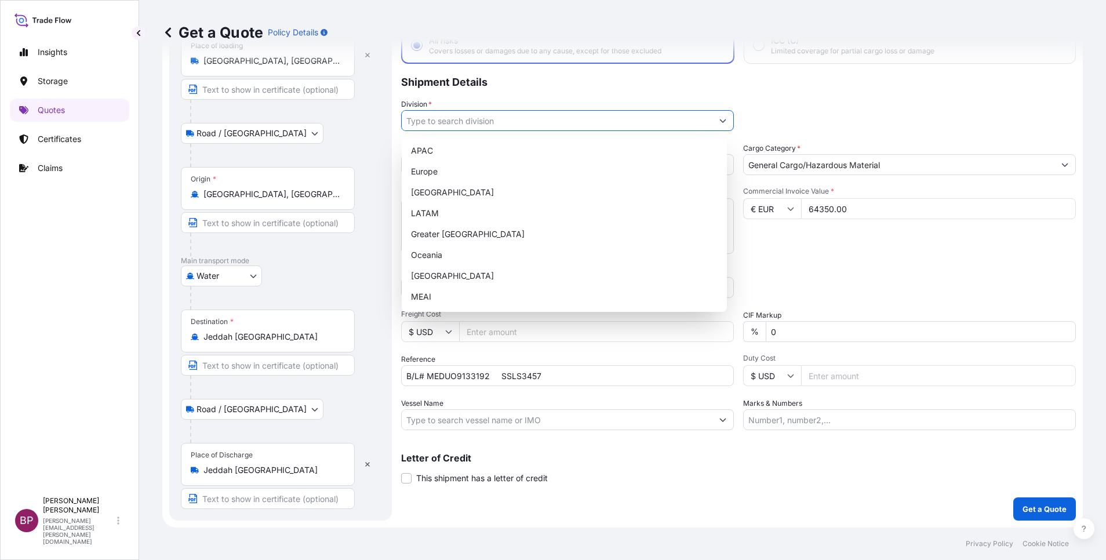
click at [712, 119] on button "Show suggestions" at bounding box center [722, 120] width 21 height 21
click at [453, 305] on div "MEAI" at bounding box center [564, 296] width 316 height 21
type input "MEAI"
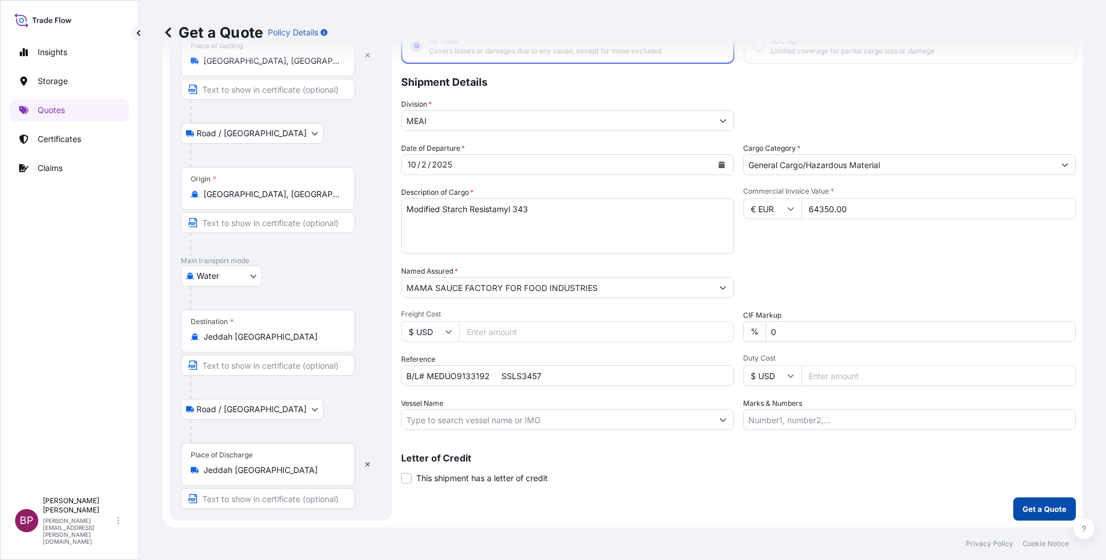
click at [1034, 511] on p "Get a Quote" at bounding box center [1044, 509] width 44 height 12
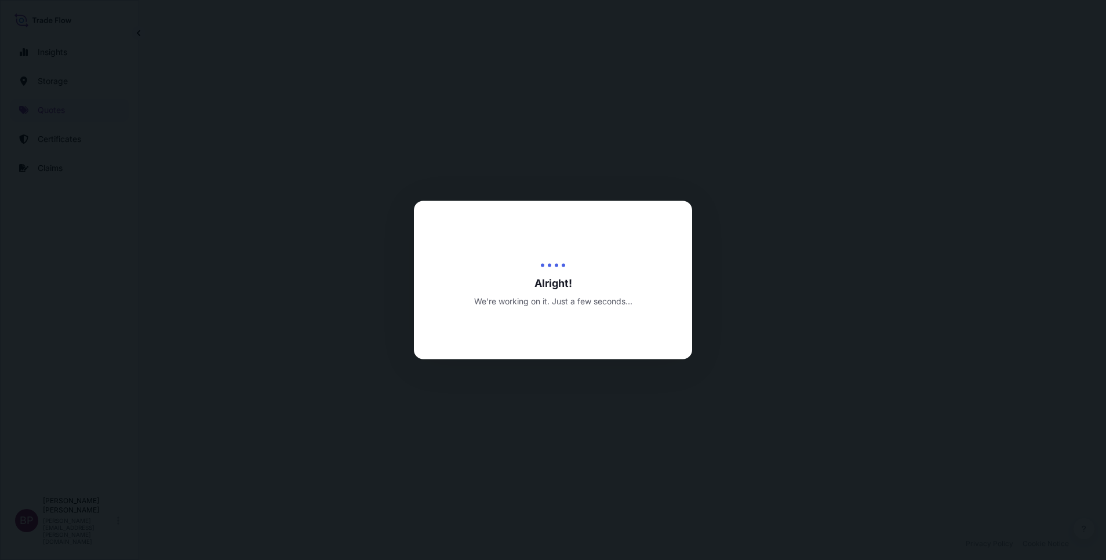
select select "Road / [GEOGRAPHIC_DATA]"
select select "Water"
select select "Road / [GEOGRAPHIC_DATA]"
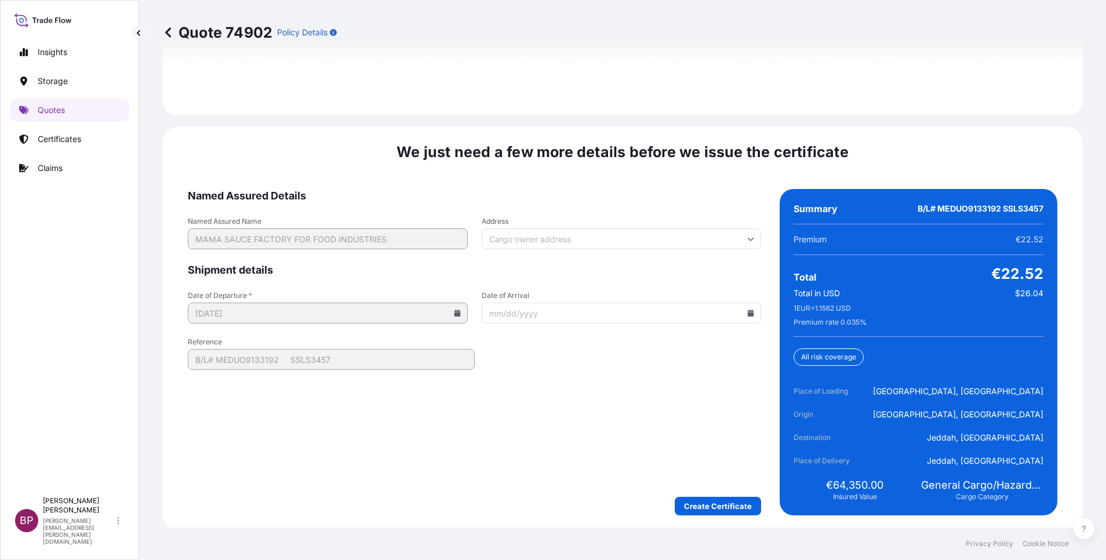
scroll to position [1778, 0]
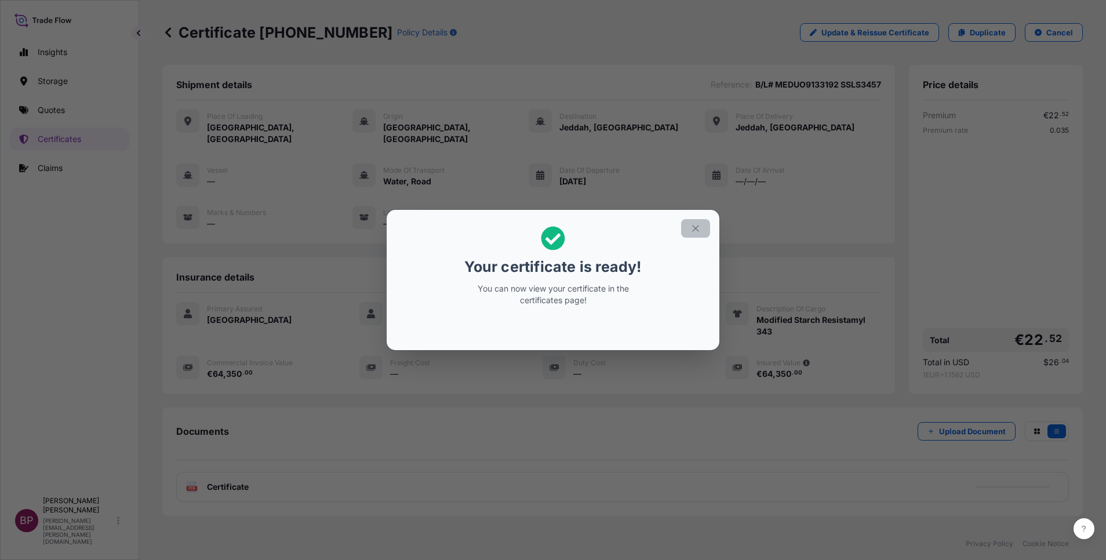
click at [695, 227] on icon "button" at bounding box center [695, 228] width 10 height 10
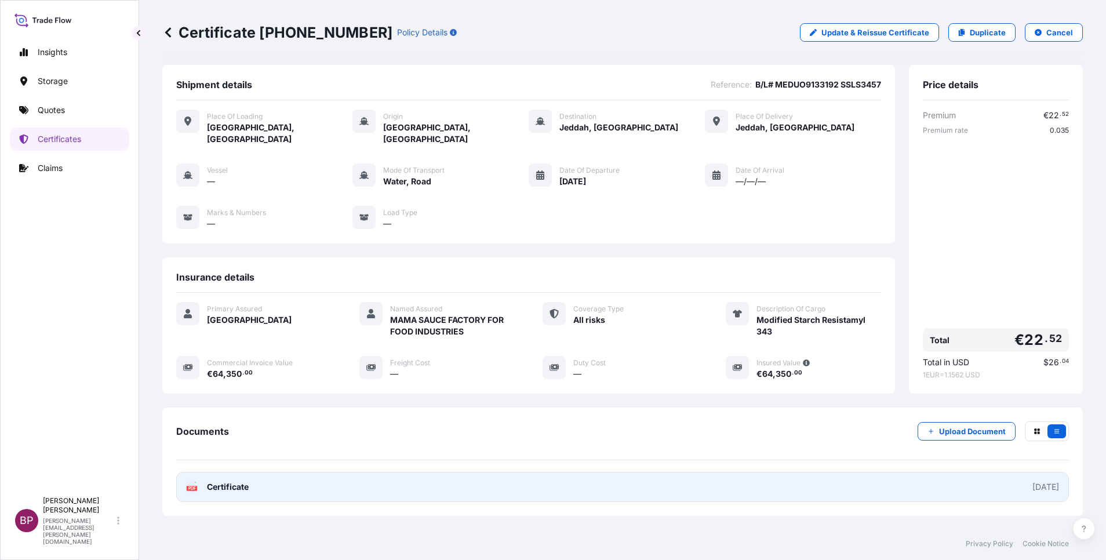
click at [224, 481] on span "Certificate" at bounding box center [228, 487] width 42 height 12
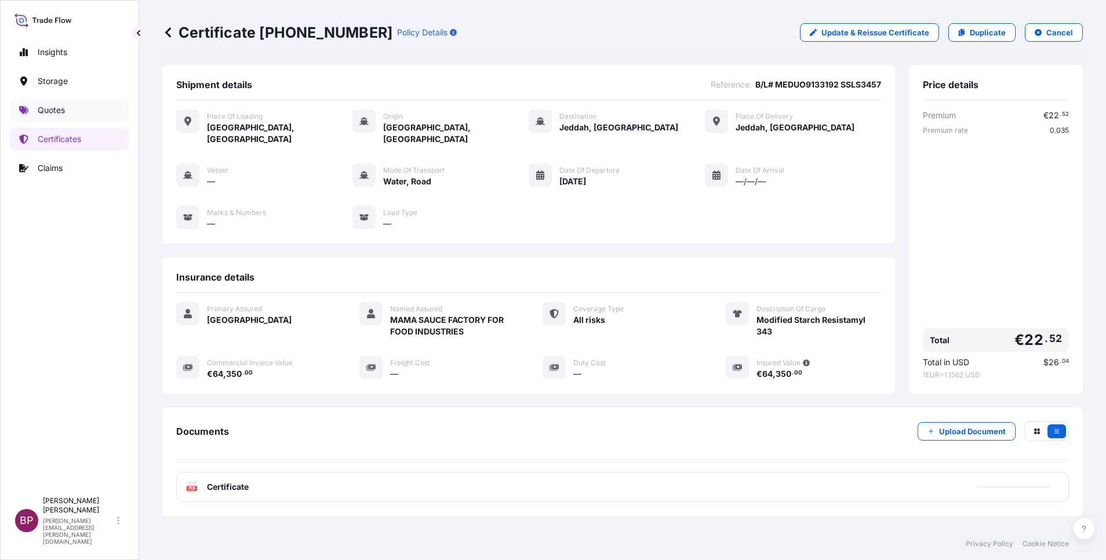
click at [56, 105] on p "Quotes" at bounding box center [51, 110] width 27 height 12
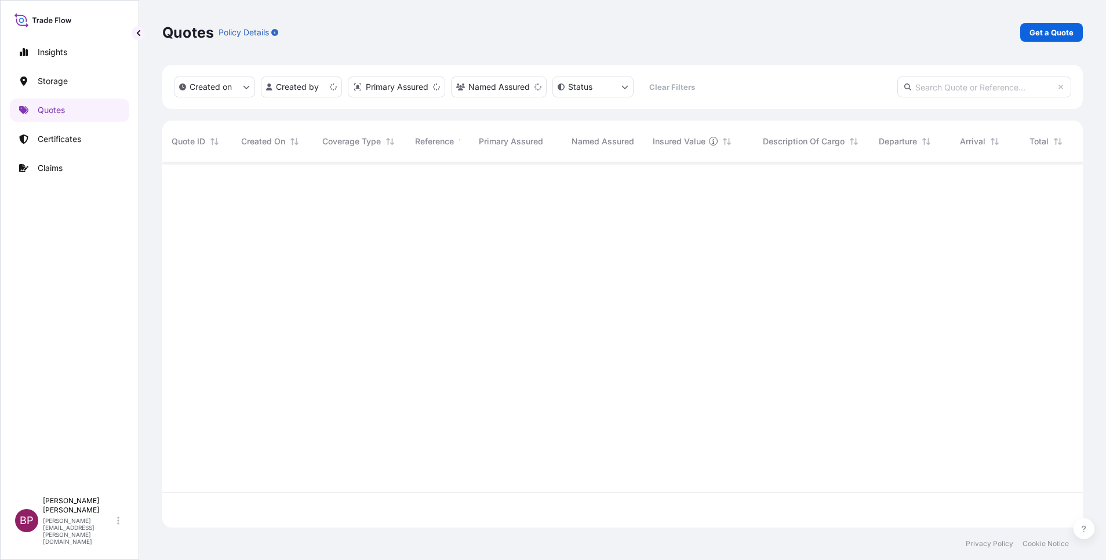
scroll to position [358, 907]
click at [1049, 31] on p "Get a Quote" at bounding box center [1051, 33] width 44 height 12
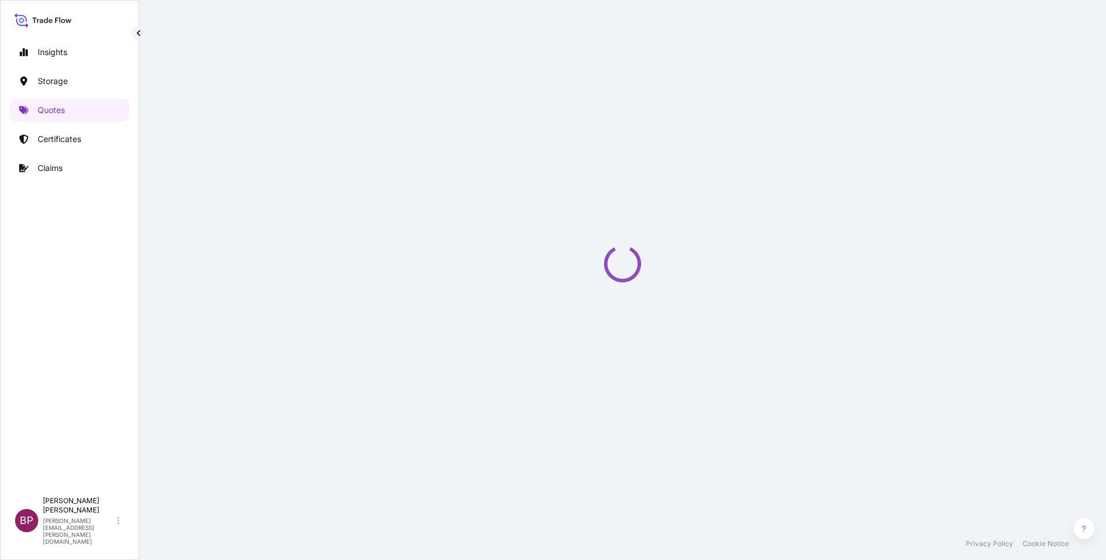
scroll to position [19, 0]
select select "Water"
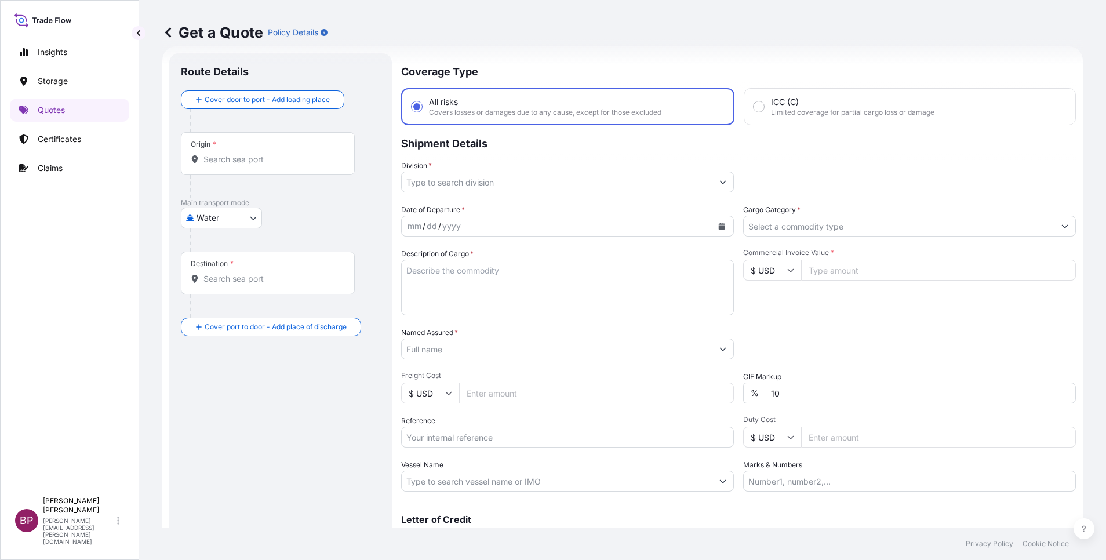
click at [719, 226] on icon "Calendar" at bounding box center [722, 226] width 6 height 7
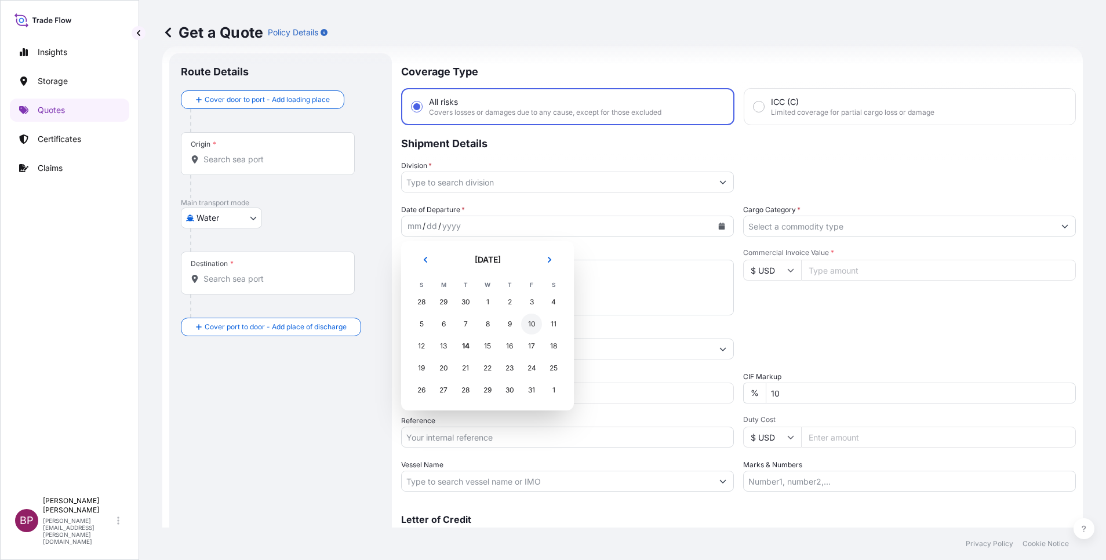
click at [533, 324] on div "10" at bounding box center [531, 323] width 21 height 21
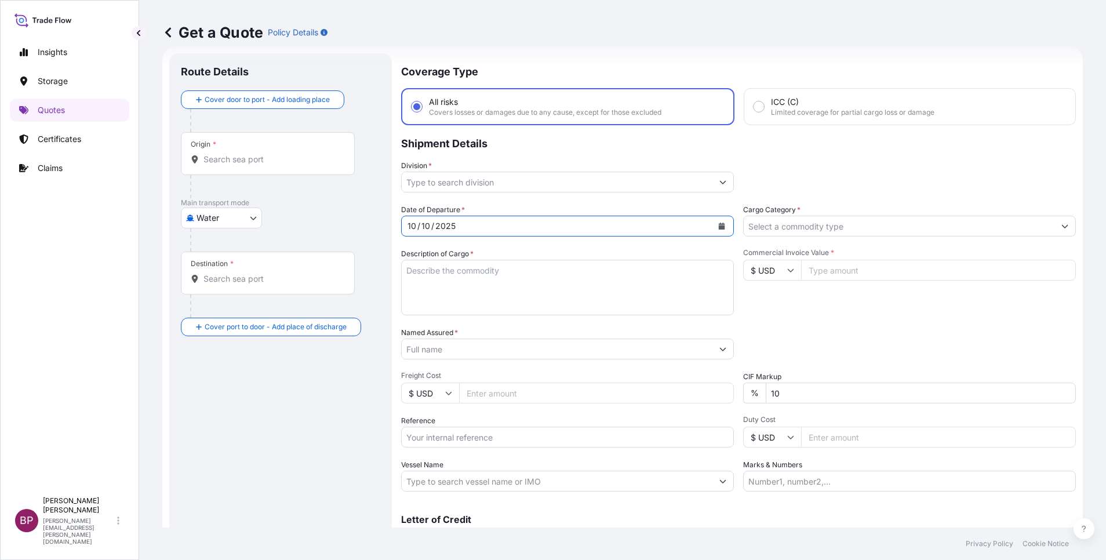
click at [863, 228] on input "Cargo Category *" at bounding box center [898, 226] width 311 height 21
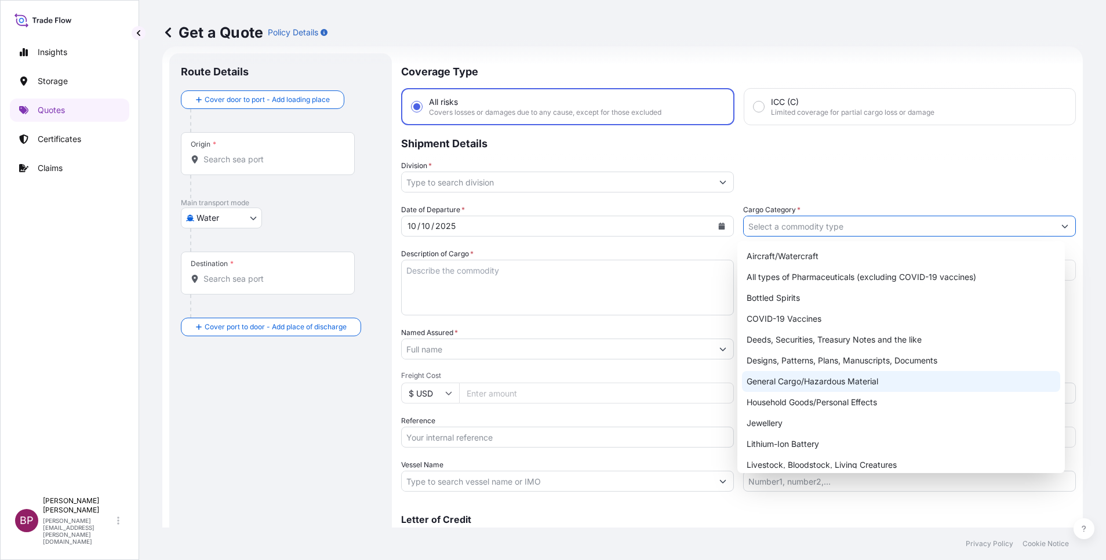
click at [800, 379] on div "General Cargo/Hazardous Material" at bounding box center [901, 381] width 318 height 21
type input "General Cargo/Hazardous Material"
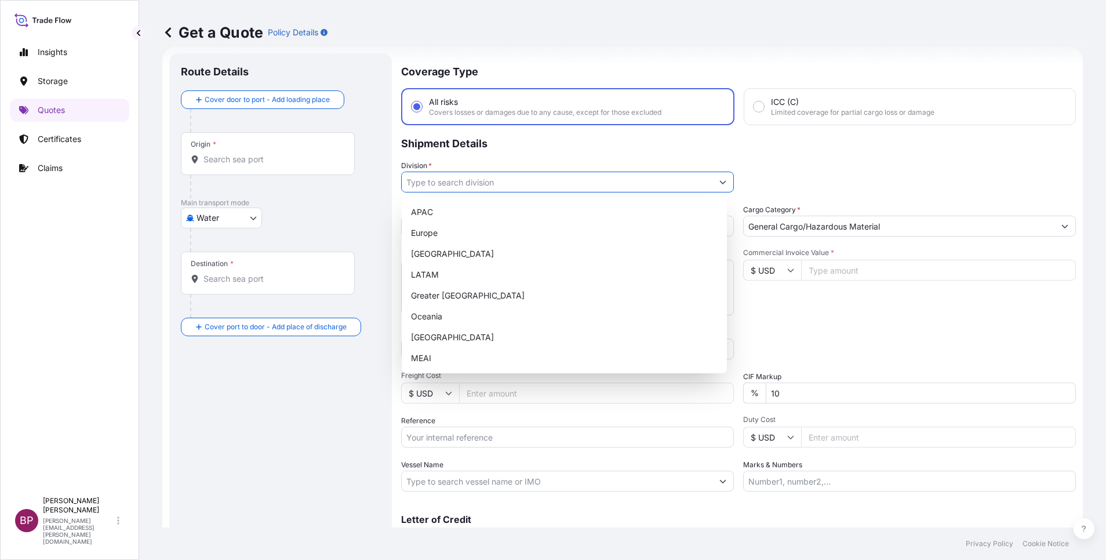
click at [719, 183] on icon "Show suggestions" at bounding box center [722, 181] width 7 height 7
click at [455, 356] on div "MEAI" at bounding box center [564, 358] width 316 height 21
type input "MEAI"
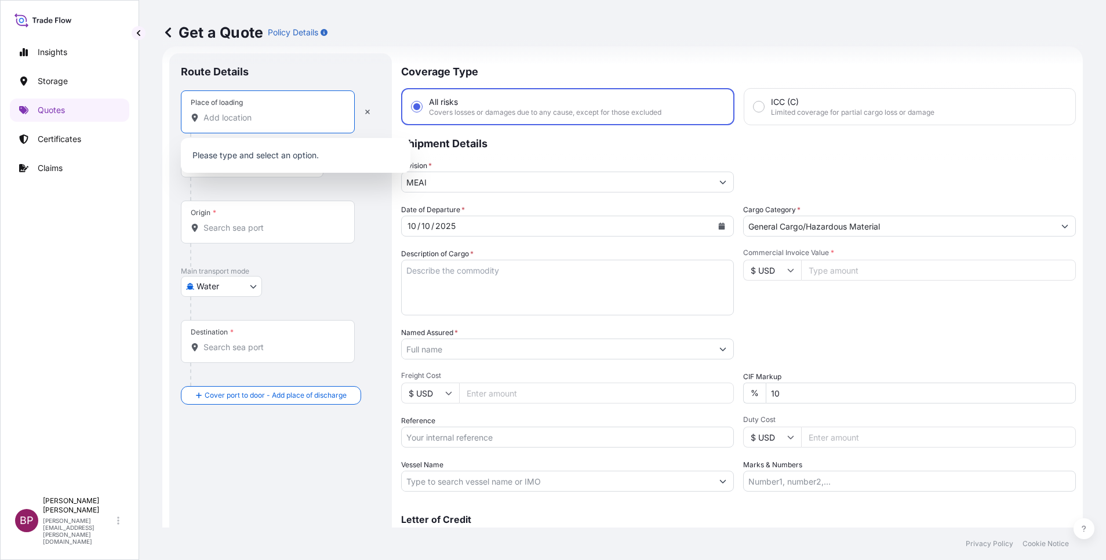
drag, startPoint x: 253, startPoint y: 115, endPoint x: 267, endPoint y: 129, distance: 20.5
click at [254, 115] on input "Place of loading" at bounding box center [271, 118] width 137 height 12
paste input "[US_STATE]"
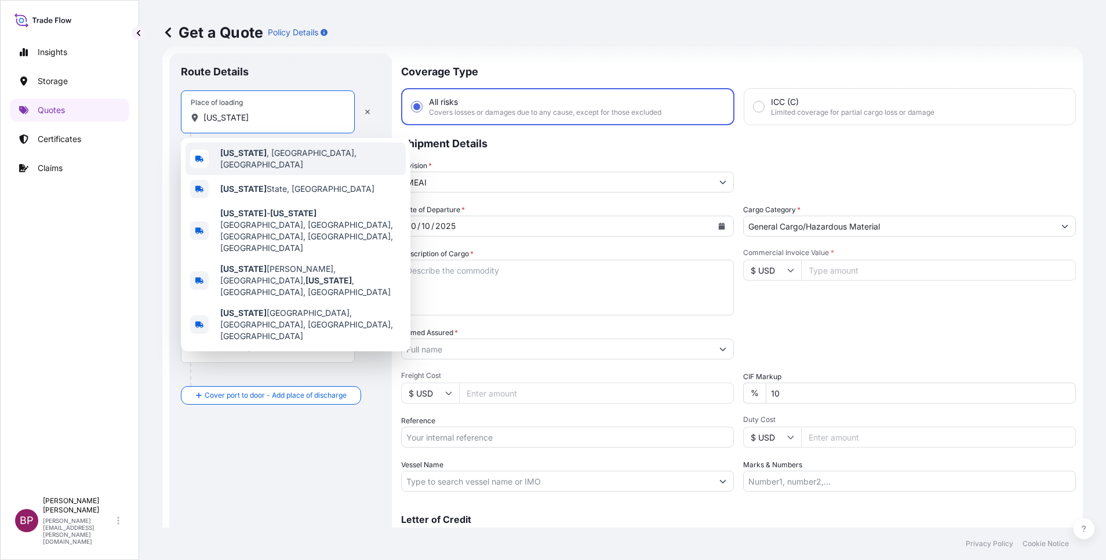
click at [280, 156] on span "[US_STATE] , [GEOGRAPHIC_DATA], [GEOGRAPHIC_DATA]" at bounding box center [310, 158] width 181 height 23
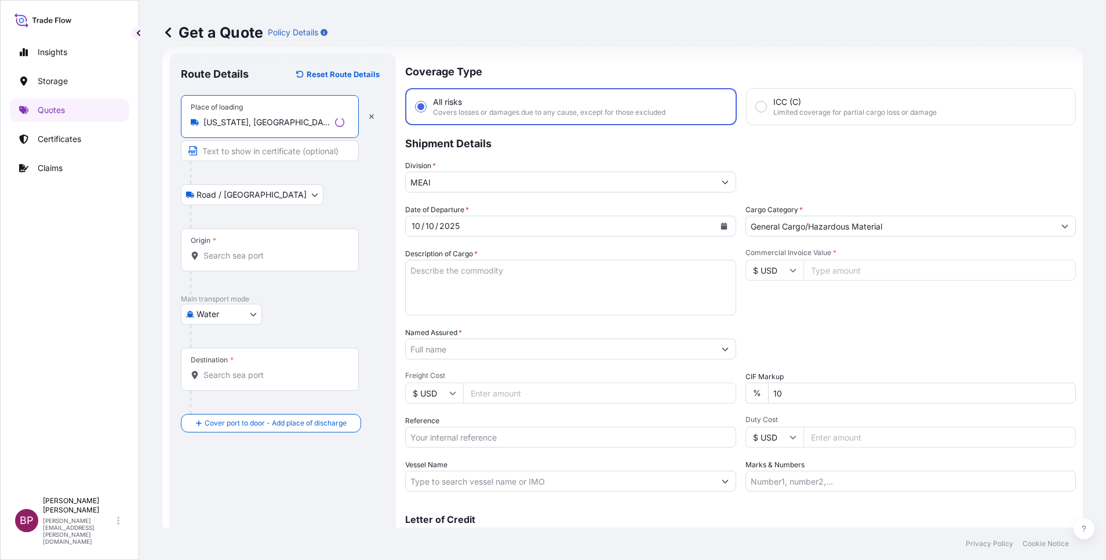
type input "[US_STATE], [GEOGRAPHIC_DATA], [GEOGRAPHIC_DATA]"
click at [235, 260] on input "Origin *" at bounding box center [273, 256] width 141 height 12
paste input "[US_STATE]"
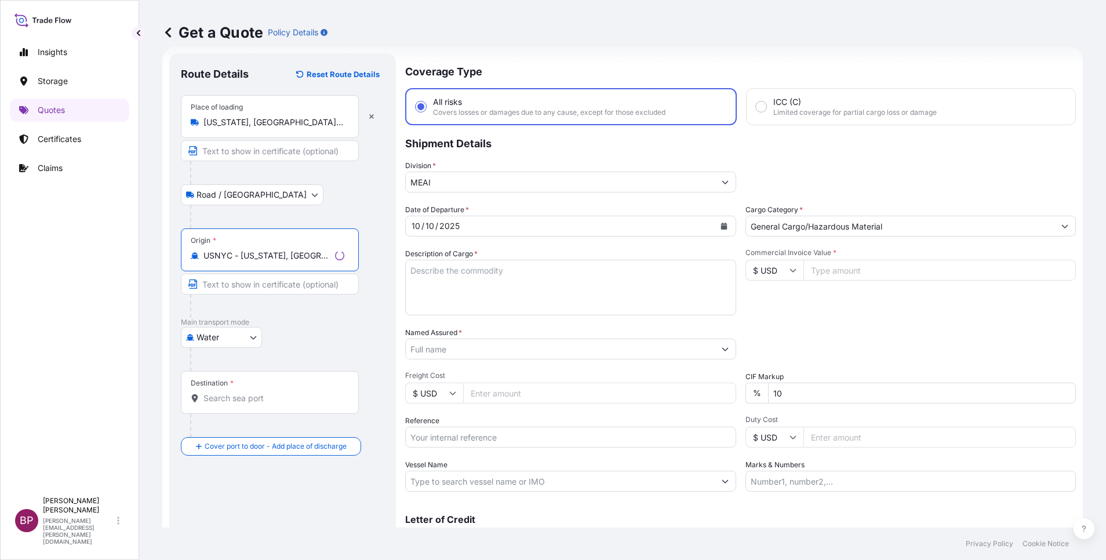
type input "USNYC - [US_STATE], [GEOGRAPHIC_DATA]"
click at [248, 399] on input "Destination *" at bounding box center [273, 398] width 141 height 12
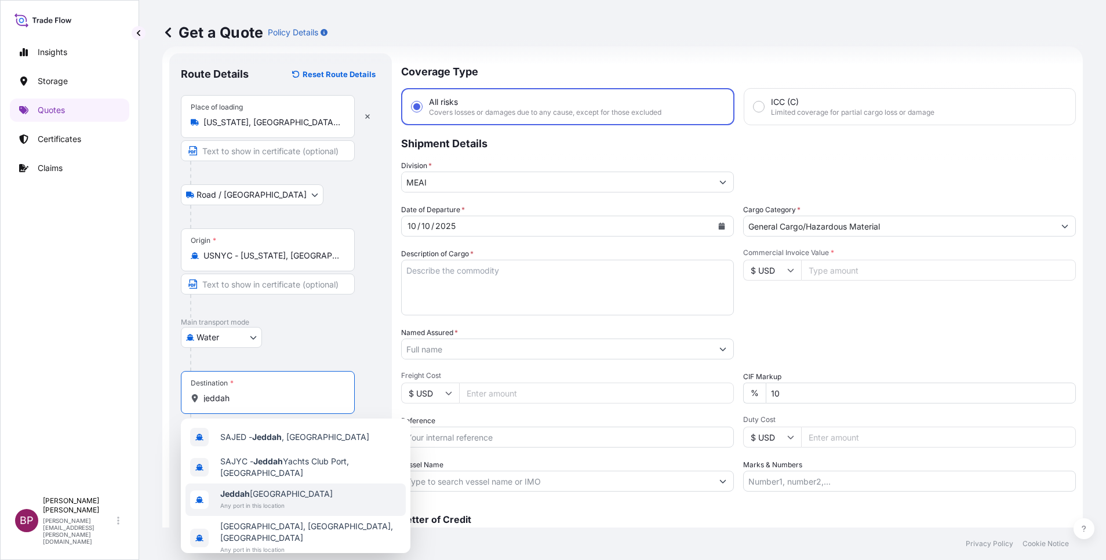
click at [292, 503] on span "Any port in this location" at bounding box center [276, 506] width 112 height 12
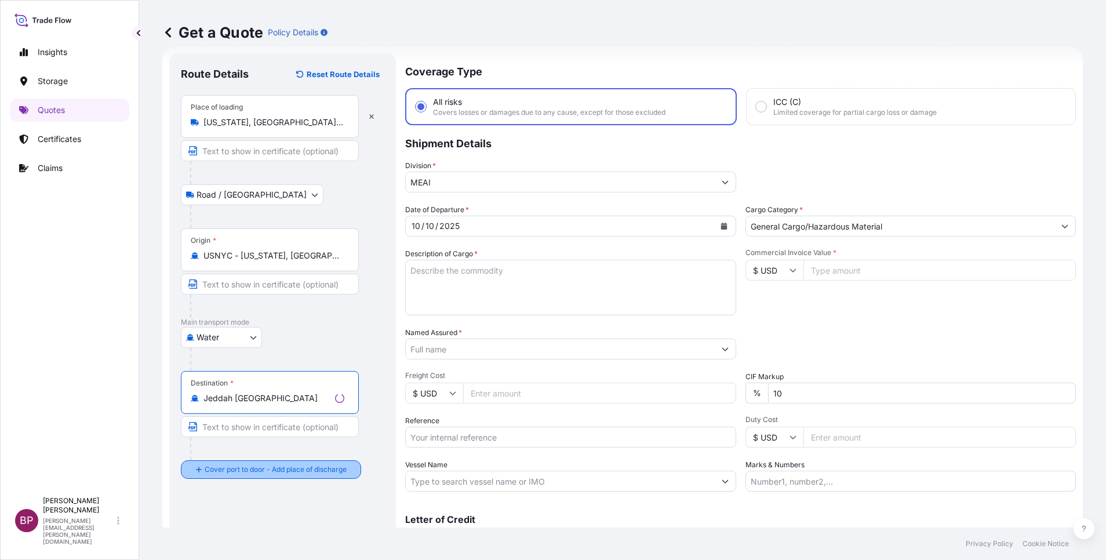
type input "Jeddah [GEOGRAPHIC_DATA]"
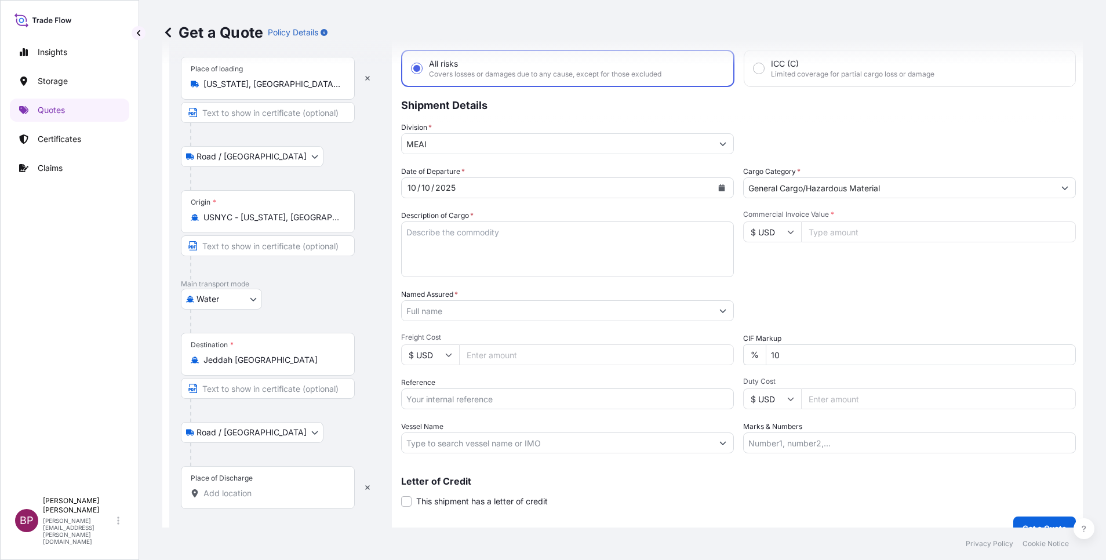
scroll to position [76, 0]
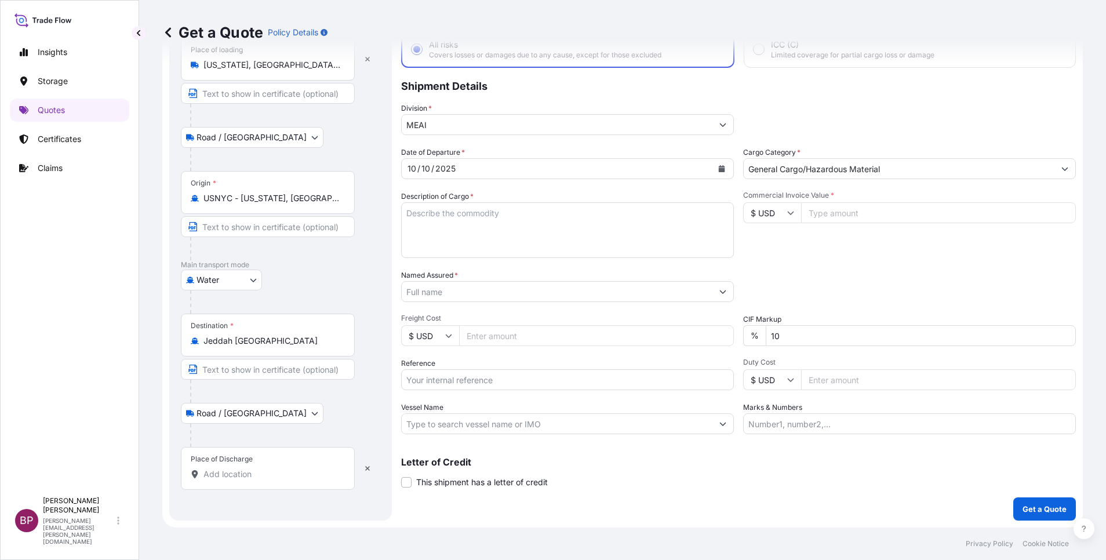
drag, startPoint x: 274, startPoint y: 473, endPoint x: 265, endPoint y: 474, distance: 8.8
click at [274, 473] on input "Place of Discharge" at bounding box center [271, 474] width 137 height 12
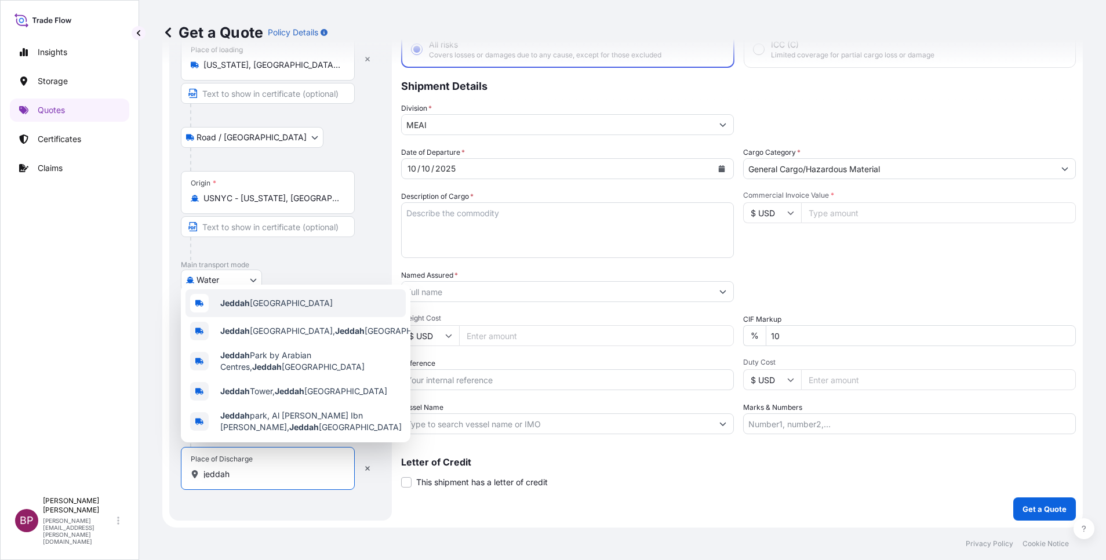
click at [282, 292] on div "Jeddah [GEOGRAPHIC_DATA]" at bounding box center [295, 303] width 220 height 28
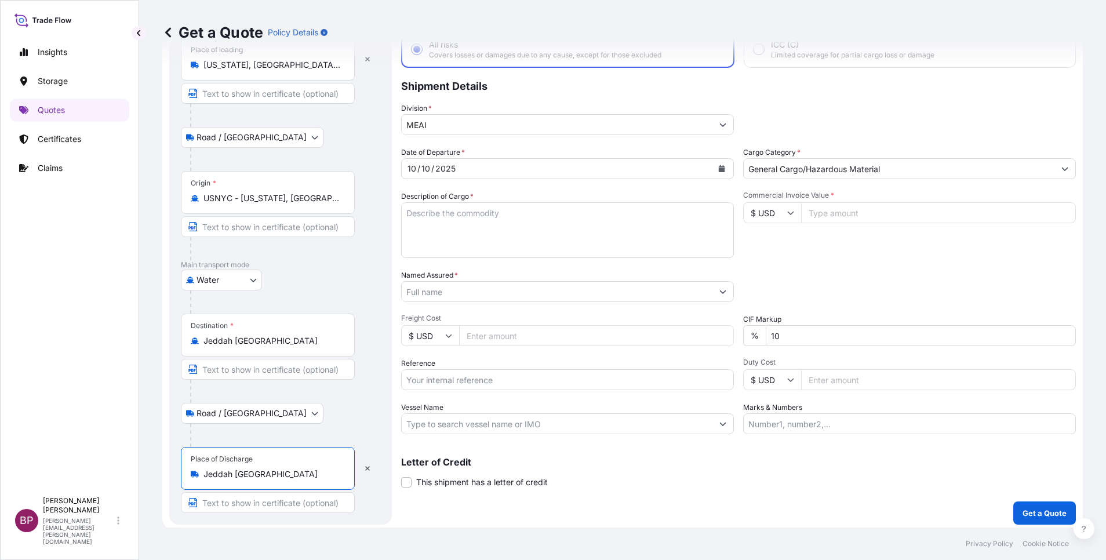
type input "Jeddah [GEOGRAPHIC_DATA]"
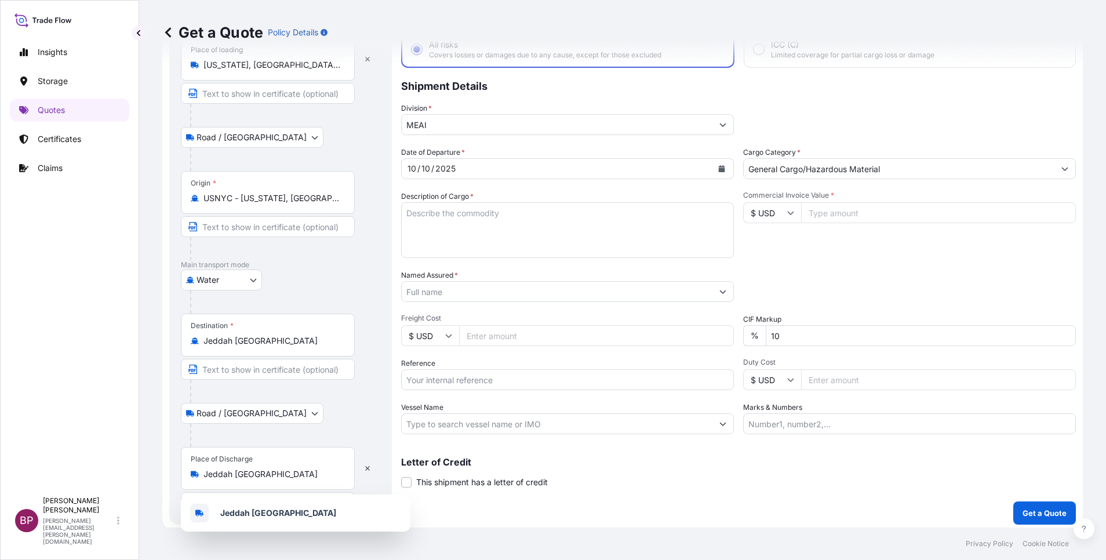
click at [787, 211] on icon at bounding box center [790, 212] width 7 height 7
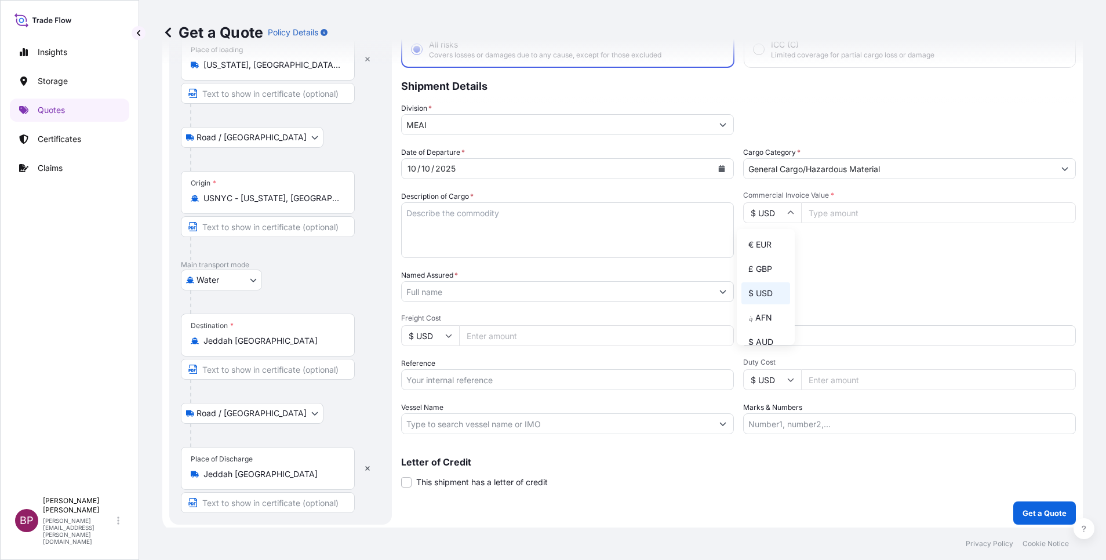
click at [855, 214] on input "Commercial Invoice Value *" at bounding box center [938, 212] width 275 height 21
paste input "36288"
type input "36288"
click at [697, 330] on div "Date of Departure * [DATE] Cargo Category * General Cargo/Hazardous Material De…" at bounding box center [738, 290] width 675 height 287
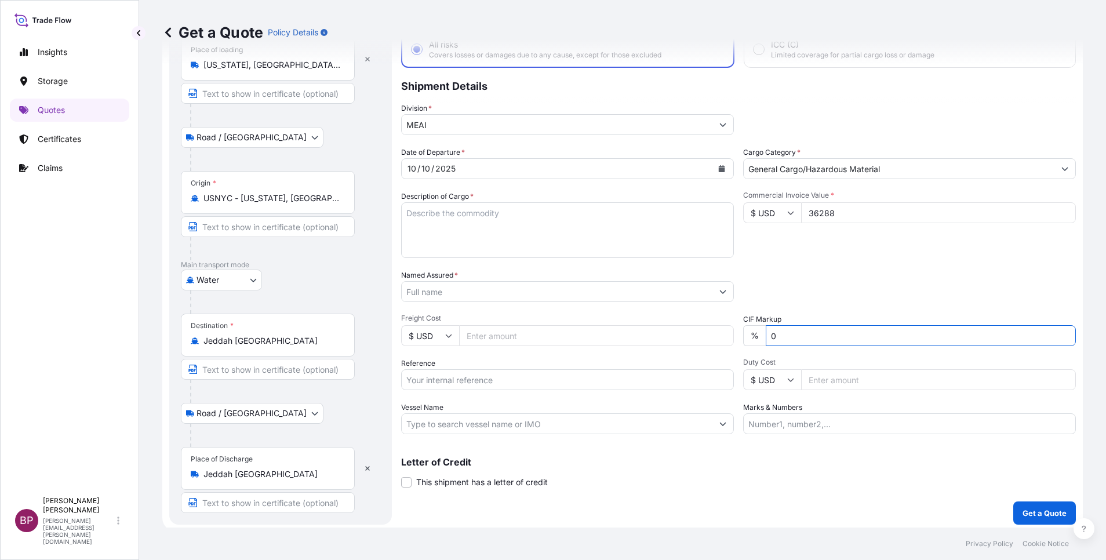
type input "0"
drag, startPoint x: 527, startPoint y: 225, endPoint x: 535, endPoint y: 224, distance: 8.1
click at [528, 222] on textarea "Description of Cargo *" at bounding box center [567, 230] width 333 height 56
paste textarea "Organic Peanut Butter"
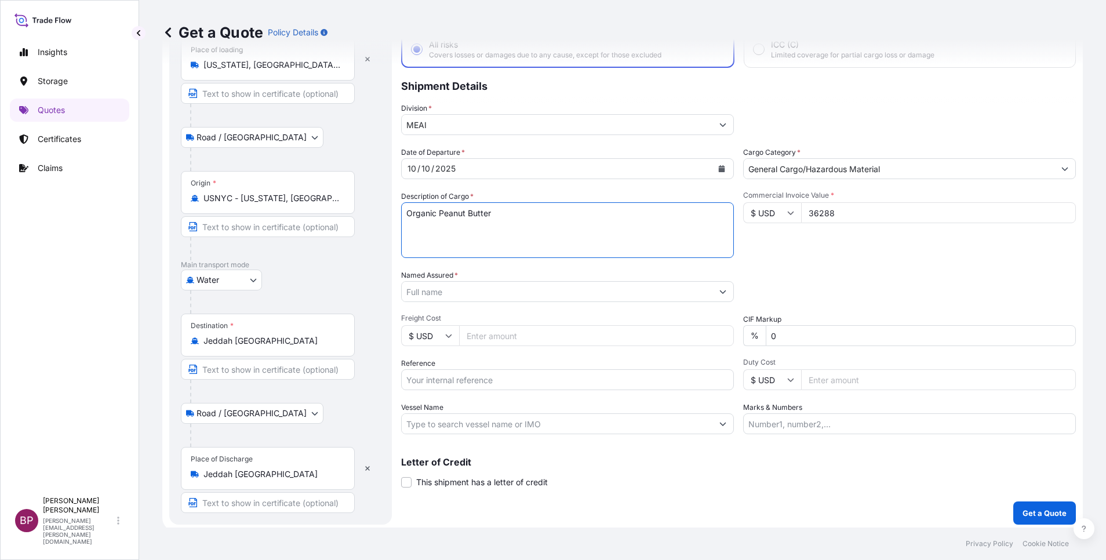
type textarea "Organic Peanut Butter"
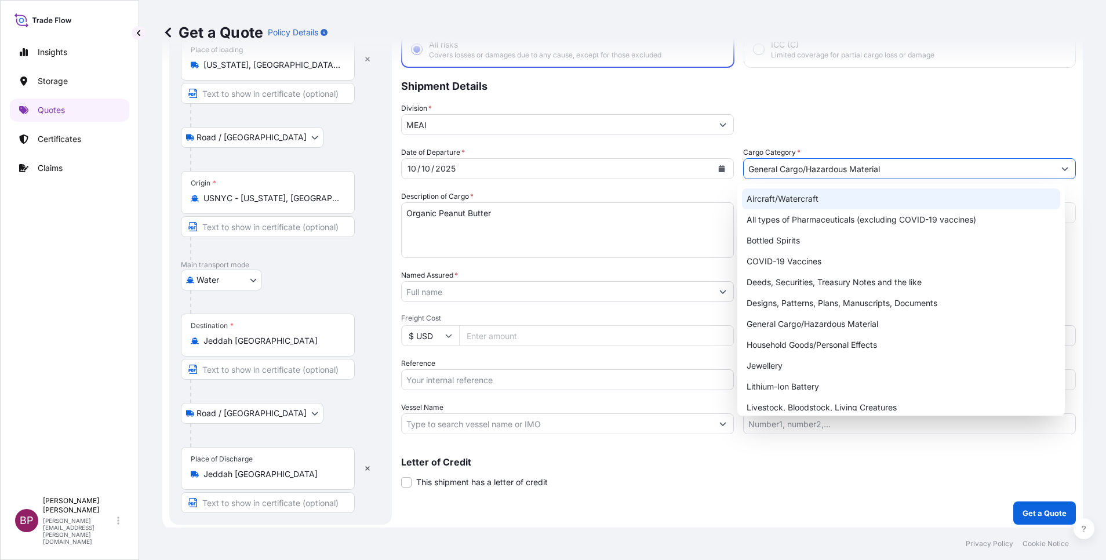
click at [1054, 173] on button "Show suggestions" at bounding box center [1064, 168] width 21 height 21
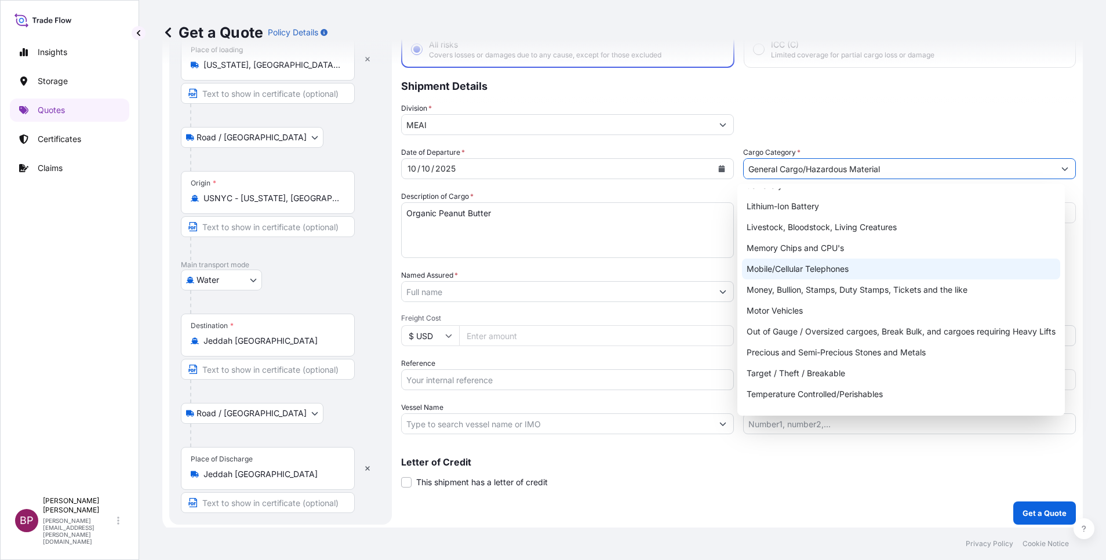
scroll to position [195, 0]
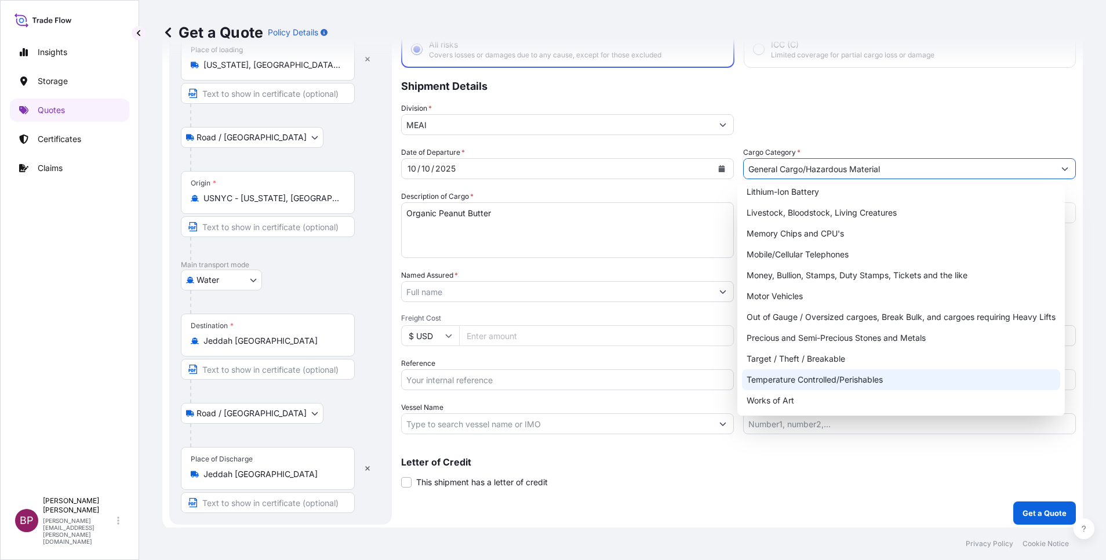
click at [882, 380] on div "Temperature Controlled/Perishables" at bounding box center [901, 379] width 318 height 21
type input "Temperature Controlled/Perishables"
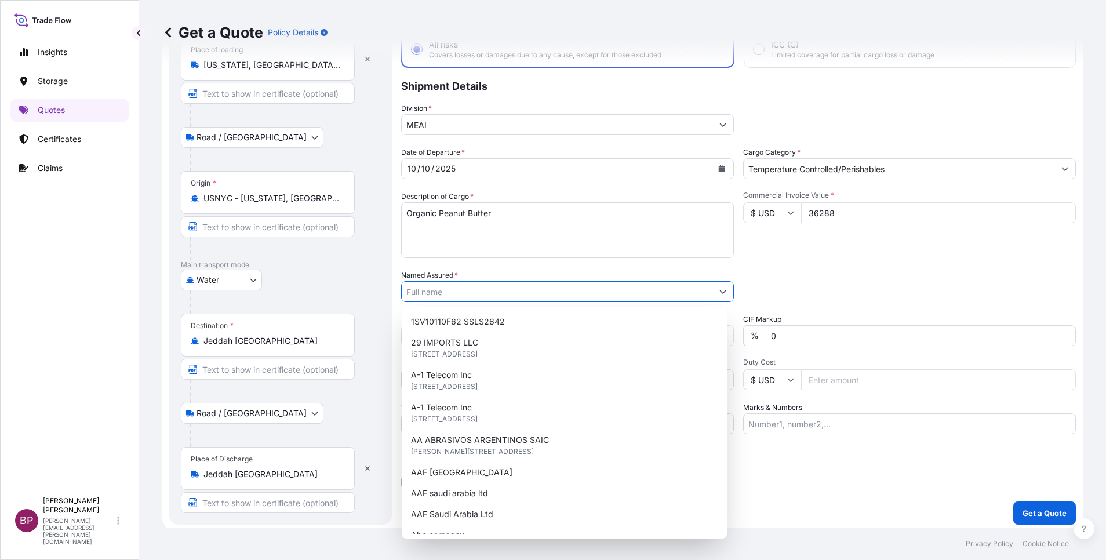
click at [546, 296] on input "Named Assured *" at bounding box center [557, 291] width 311 height 21
paste input "Nature’s Hermas Trading LLC"
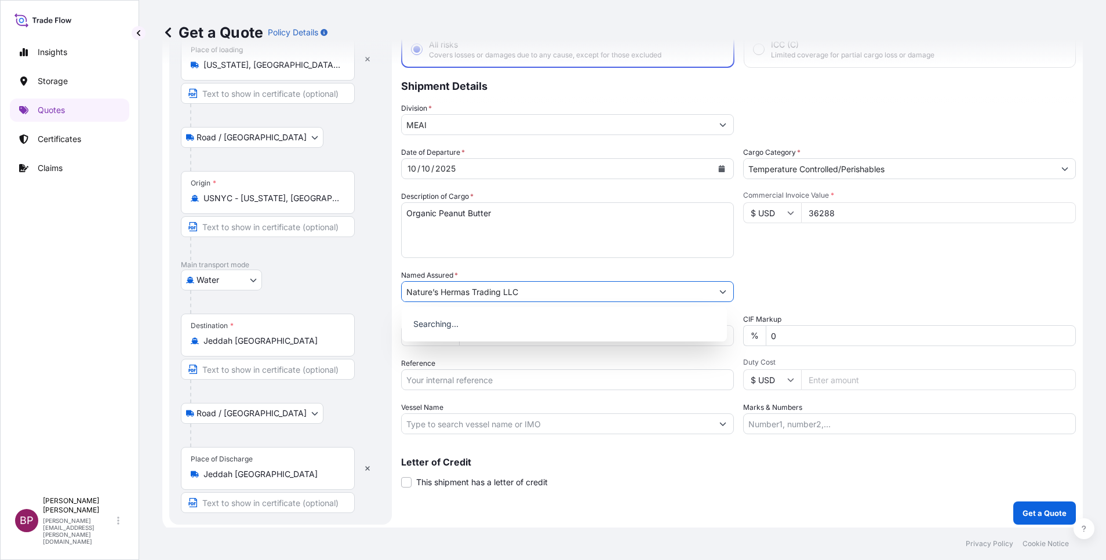
type input "Nature’s Hermas Trading LLC"
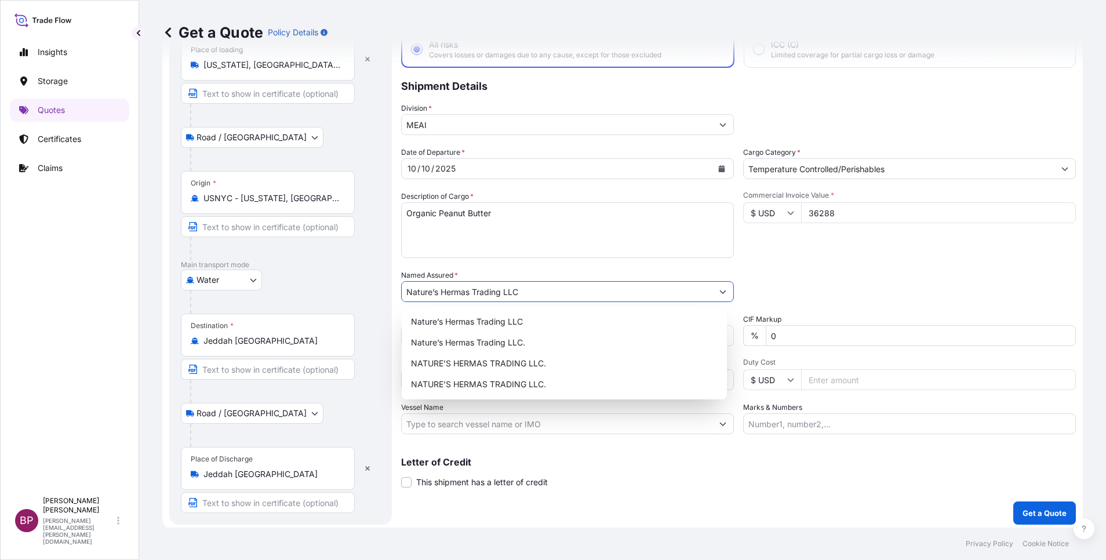
click at [883, 291] on div "Packing Category Type to search a container mode Please select a primary mode o…" at bounding box center [909, 285] width 333 height 32
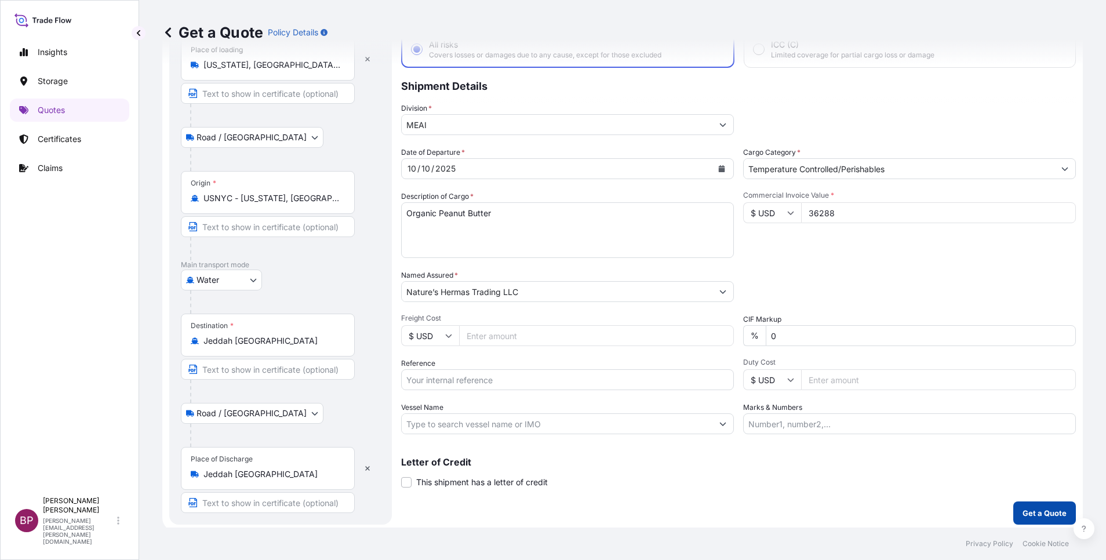
click at [1022, 511] on p "Get a Quote" at bounding box center [1044, 513] width 44 height 12
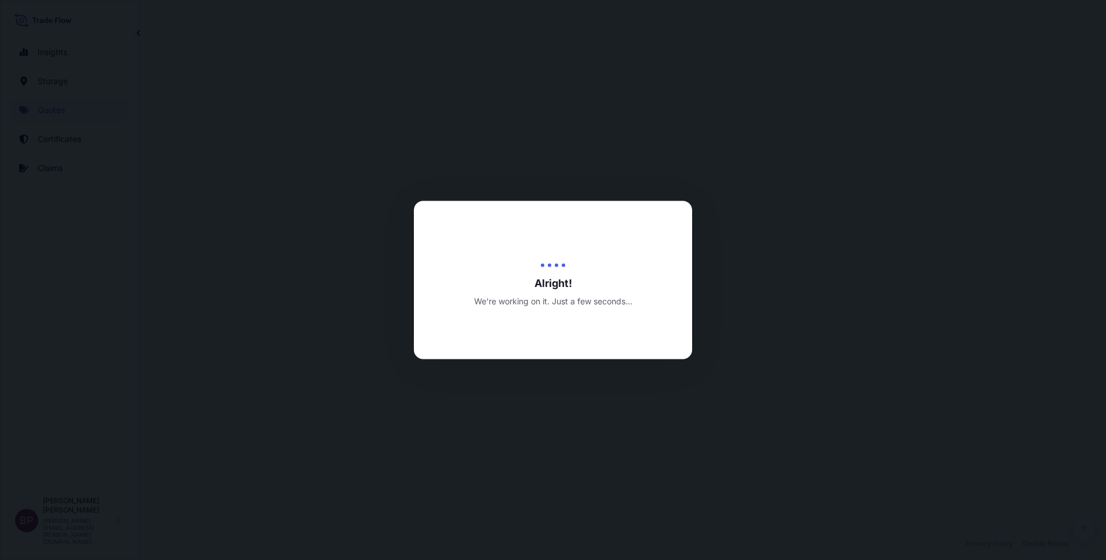
select select "Road / [GEOGRAPHIC_DATA]"
select select "Water"
select select "Road / [GEOGRAPHIC_DATA]"
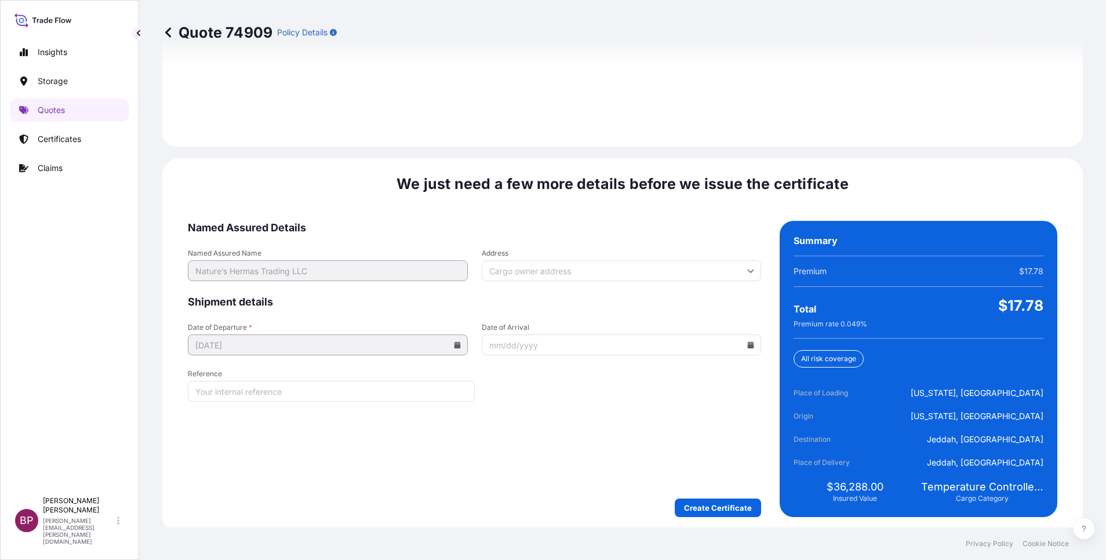
scroll to position [1902, 0]
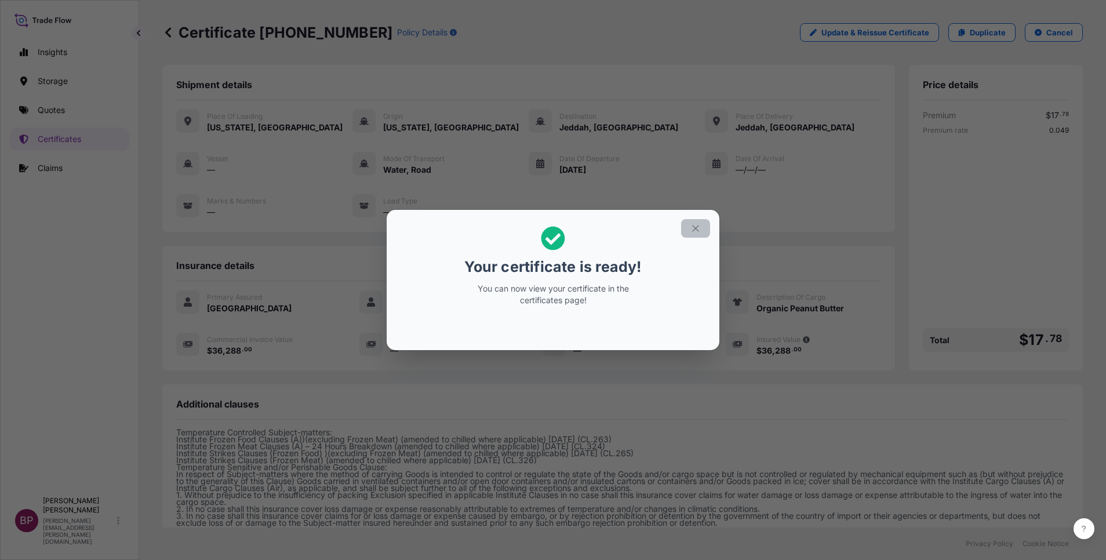
click at [696, 229] on icon "button" at bounding box center [695, 228] width 6 height 6
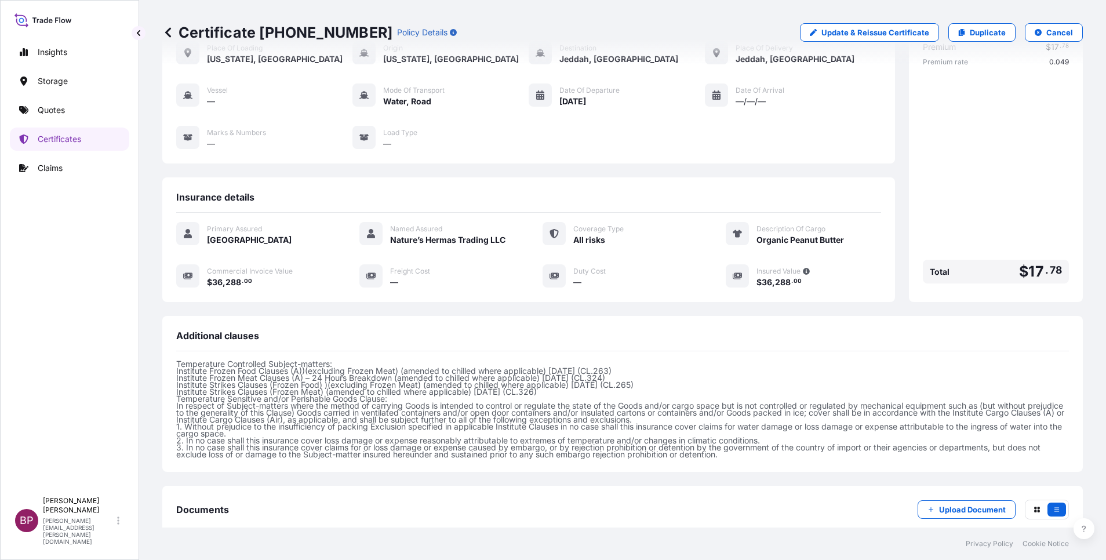
scroll to position [207, 0]
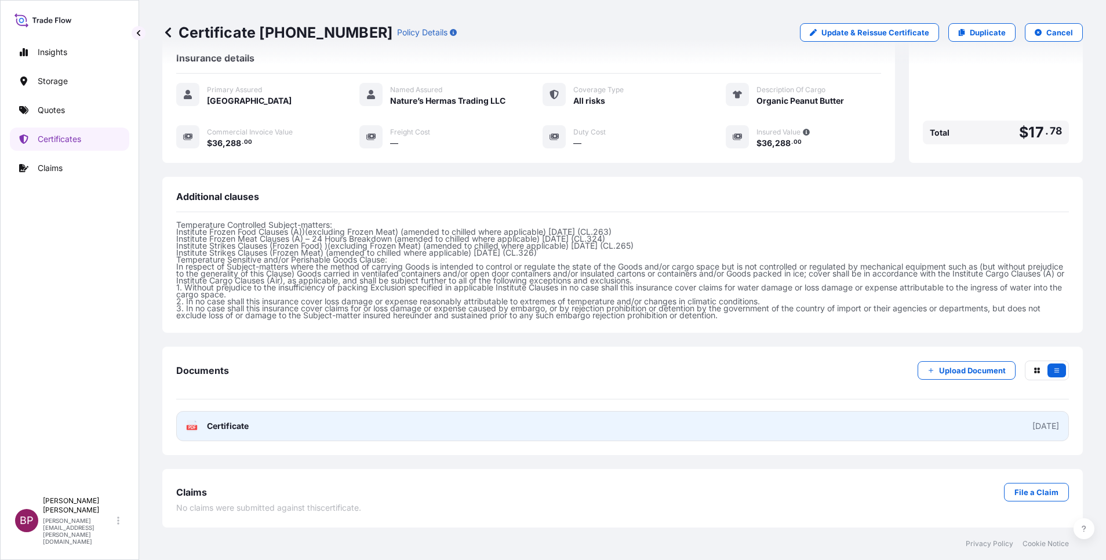
click at [195, 431] on icon at bounding box center [192, 426] width 10 height 12
